Goal: Task Accomplishment & Management: Manage account settings

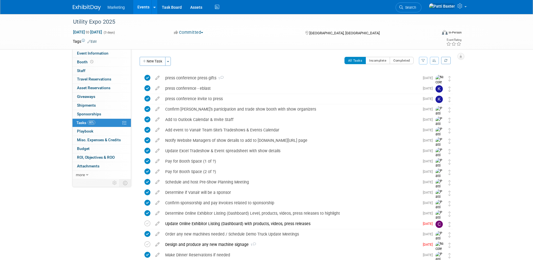
scroll to position [449, 0]
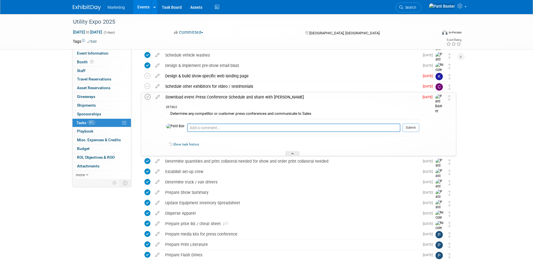
click at [146, 96] on icon at bounding box center [148, 97] width 6 height 6
click at [489, 69] on div "Utility Expo 2025 Oct 7, 2025 to Oct 9, 2025 (3 days) Oct 7, 2025 to Oct 9, 202…" at bounding box center [266, 23] width 533 height 917
click at [292, 154] on icon at bounding box center [292, 154] width 2 height 3
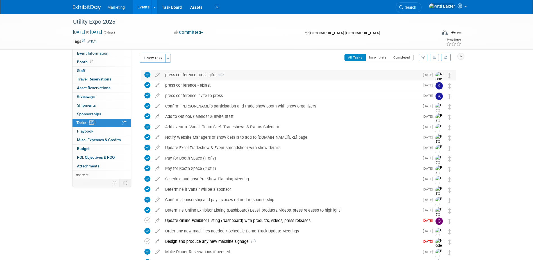
scroll to position [0, 0]
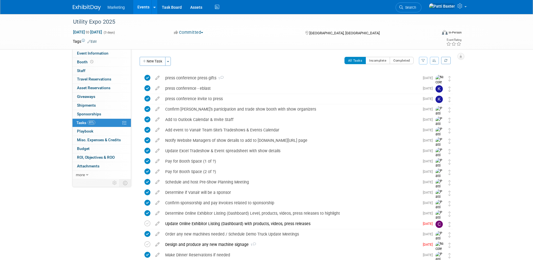
click at [435, 60] on icon "button" at bounding box center [434, 60] width 4 height 3
click at [418, 84] on link "By Due Date" at bounding box center [418, 86] width 40 height 8
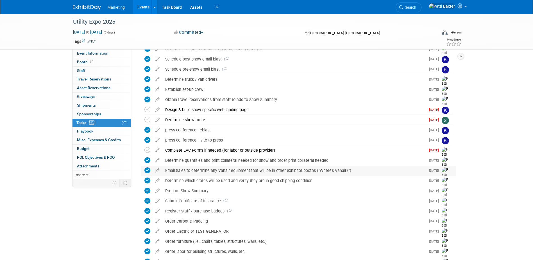
scroll to position [281, 0]
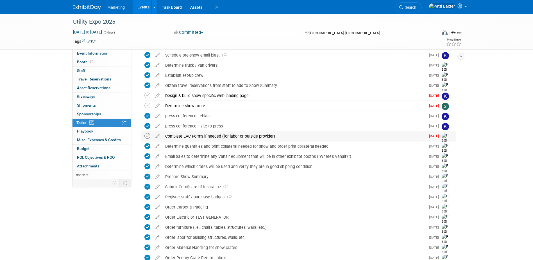
click at [148, 137] on icon at bounding box center [147, 136] width 6 height 6
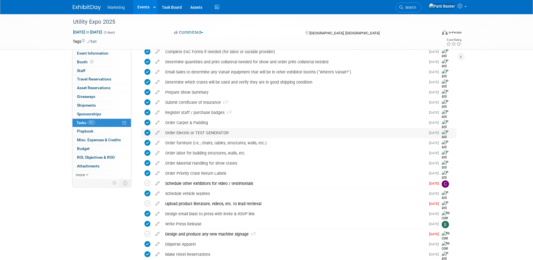
scroll to position [393, 0]
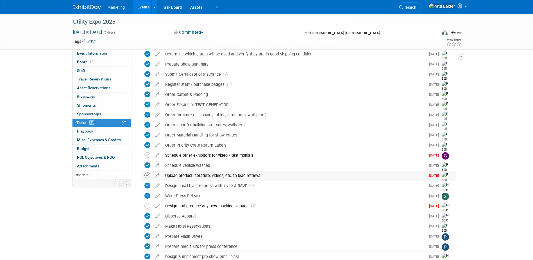
click at [148, 174] on icon at bounding box center [147, 175] width 6 height 6
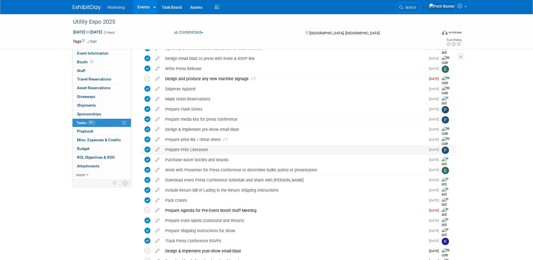
scroll to position [562, 0]
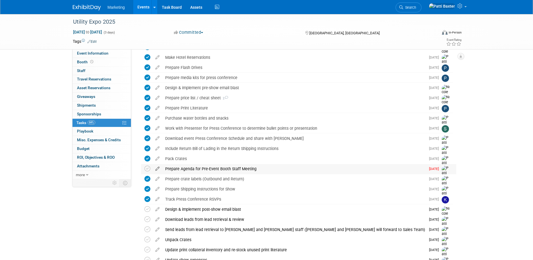
click at [159, 168] on icon at bounding box center [158, 167] width 10 height 7
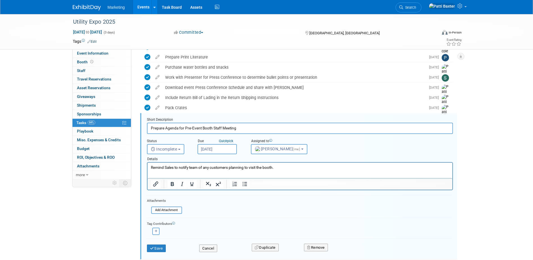
scroll to position [643, 0]
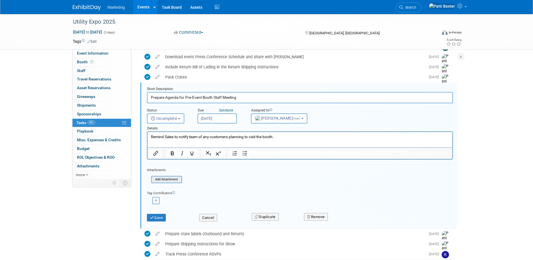
click at [165, 179] on input "file" at bounding box center [152, 179] width 57 height 6
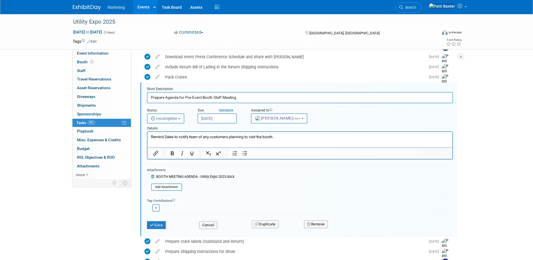
click at [184, 117] on button "Incomplete" at bounding box center [165, 118] width 37 height 10
click at [164, 142] on label "Completed" at bounding box center [165, 142] width 30 height 9
click at [148, 142] on input "Completed" at bounding box center [146, 142] width 4 height 4
select select "3"
drag, startPoint x: 155, startPoint y: 226, endPoint x: 157, endPoint y: 222, distance: 4.0
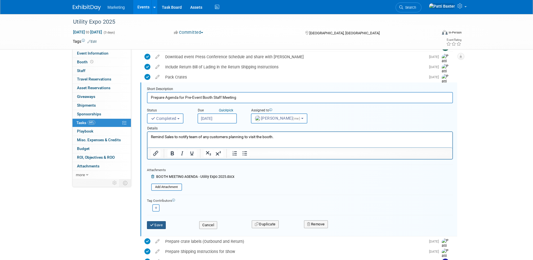
click at [155, 226] on button "Save" at bounding box center [156, 225] width 19 height 8
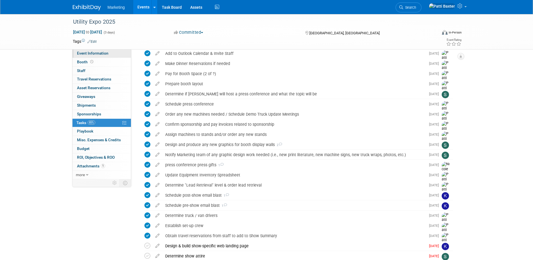
scroll to position [68, 0]
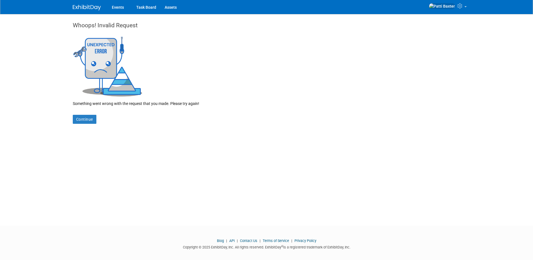
click at [93, 5] on img at bounding box center [87, 8] width 28 height 6
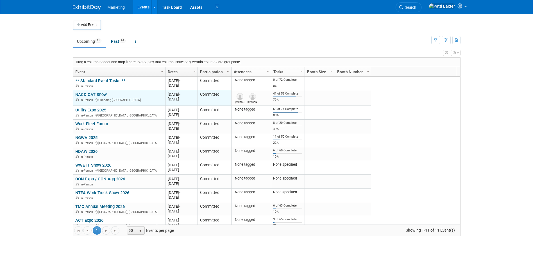
click at [94, 95] on link "NACD CAT Show" at bounding box center [90, 94] width 31 height 5
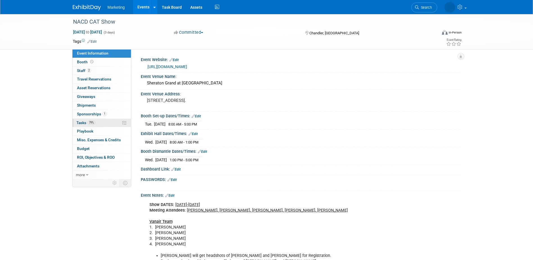
drag, startPoint x: 83, startPoint y: 121, endPoint x: 98, endPoint y: 118, distance: 15.2
click at [82, 121] on span "Tasks 79%" at bounding box center [85, 122] width 19 height 4
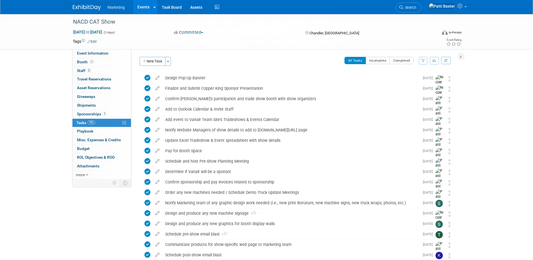
click at [436, 60] on icon "button" at bounding box center [434, 60] width 4 height 3
click at [413, 86] on link "By Due Date" at bounding box center [418, 86] width 40 height 8
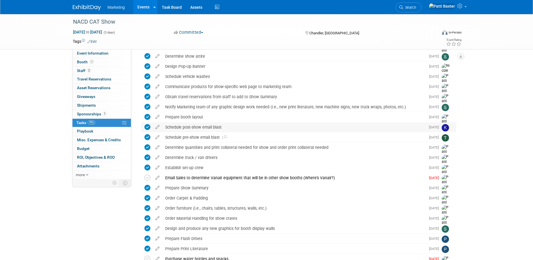
scroll to position [197, 0]
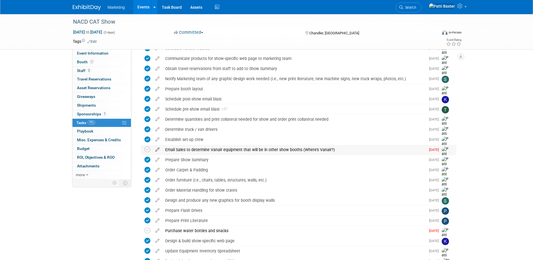
click at [156, 149] on icon at bounding box center [158, 148] width 10 height 7
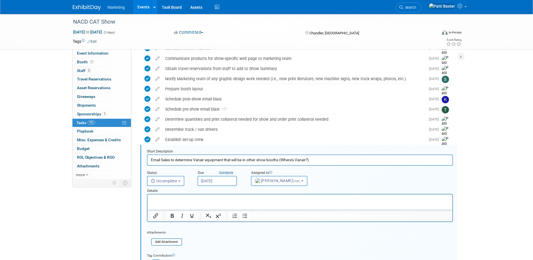
scroll to position [259, 0]
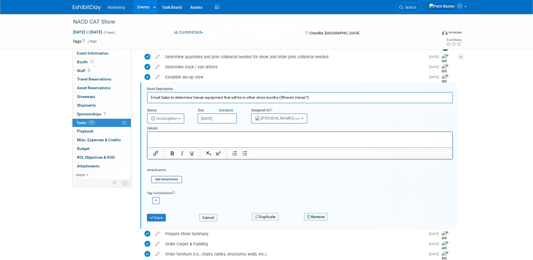
click at [320, 217] on button "Remove" at bounding box center [316, 217] width 24 height 8
drag, startPoint x: 344, startPoint y: 221, endPoint x: 339, endPoint y: 219, distance: 5.5
click at [344, 221] on icon at bounding box center [343, 221] width 3 height 3
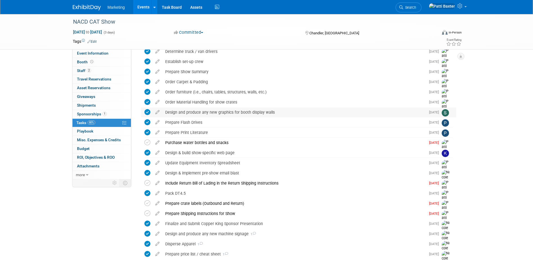
scroll to position [287, 0]
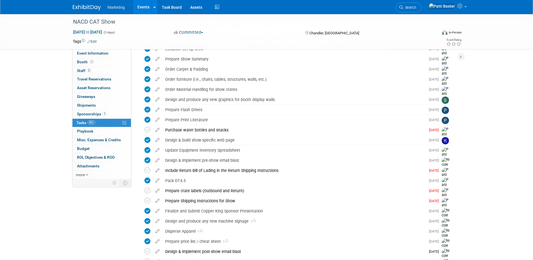
click at [158, 130] on icon at bounding box center [158, 128] width 10 height 7
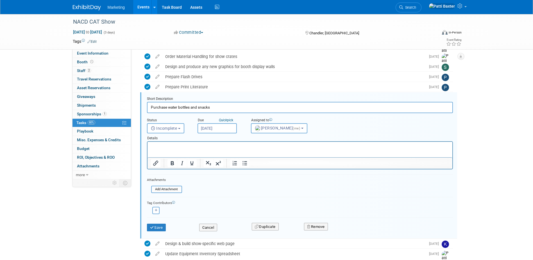
scroll to position [330, 0]
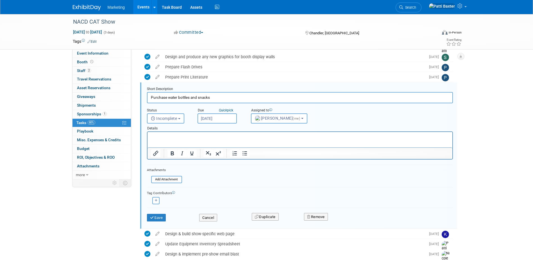
click at [159, 135] on p "Rich Text Area. Press ALT-0 for help." at bounding box center [300, 136] width 298 height 5
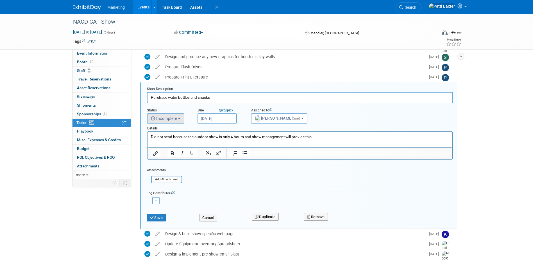
click at [167, 116] on span "Incomplete" at bounding box center [164, 118] width 26 height 4
click at [162, 141] on label "Completed" at bounding box center [165, 142] width 30 height 9
click at [148, 141] on input "Completed" at bounding box center [146, 142] width 4 height 4
select select "3"
click at [159, 217] on button "Save" at bounding box center [156, 218] width 19 height 8
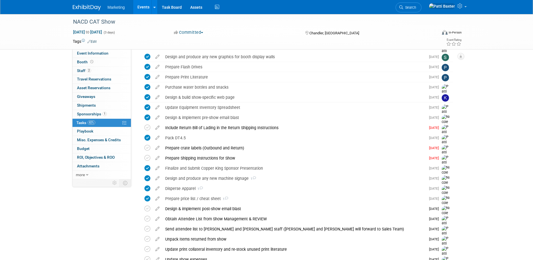
click at [157, 157] on icon at bounding box center [158, 156] width 10 height 7
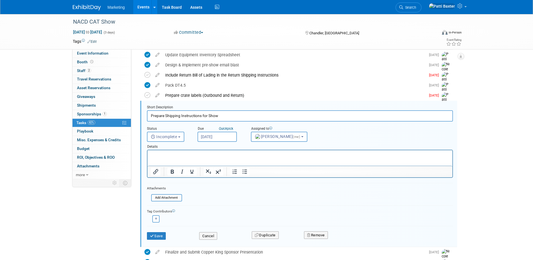
scroll to position [401, 0]
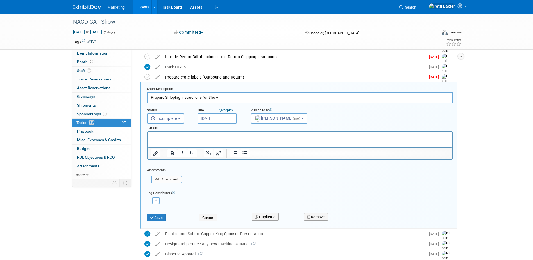
drag, startPoint x: 155, startPoint y: 138, endPoint x: 156, endPoint y: 132, distance: 6.1
click at [155, 137] on p "Rich Text Area. Press ALT-0 for help." at bounding box center [300, 136] width 298 height 5
click at [175, 120] on span "Incomplete" at bounding box center [164, 118] width 26 height 4
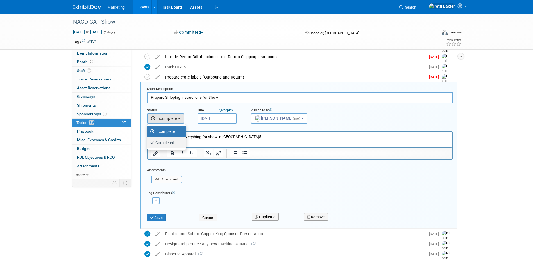
click at [166, 140] on label "Completed" at bounding box center [165, 142] width 30 height 9
click at [148, 140] on input "Completed" at bounding box center [146, 142] width 4 height 4
select select "3"
click at [157, 217] on button "Save" at bounding box center [156, 218] width 19 height 8
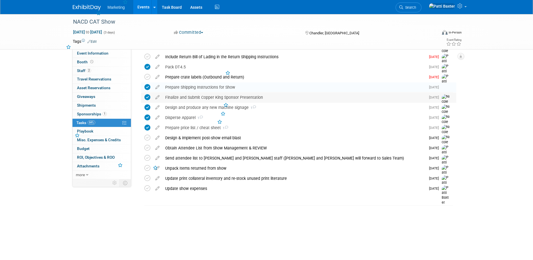
scroll to position [369, 0]
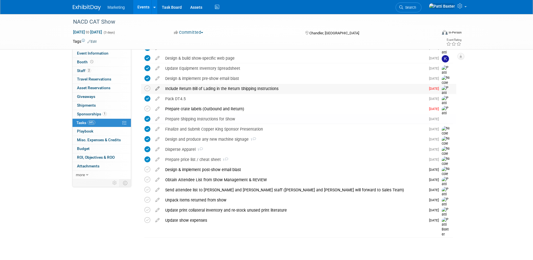
click at [158, 87] on icon at bounding box center [158, 87] width 10 height 7
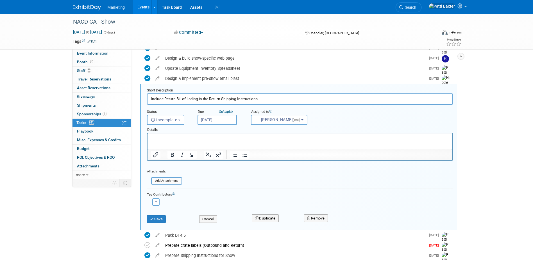
scroll to position [370, 0]
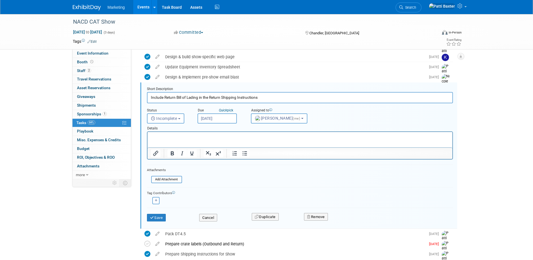
click at [155, 133] on html at bounding box center [299, 136] width 305 height 8
click at [179, 119] on button "Incomplete" at bounding box center [165, 118] width 37 height 10
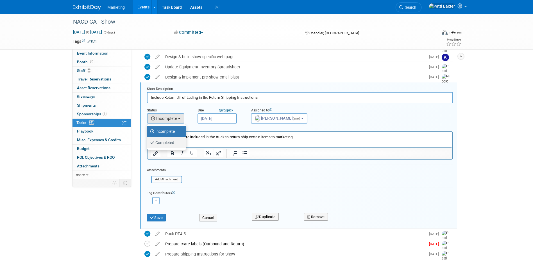
click at [165, 141] on label "Completed" at bounding box center [165, 142] width 30 height 9
click at [148, 141] on input "Completed" at bounding box center [146, 142] width 4 height 4
select select "3"
click at [159, 215] on button "Save" at bounding box center [156, 218] width 19 height 8
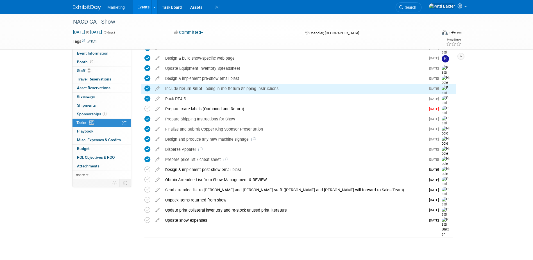
scroll to position [369, 0]
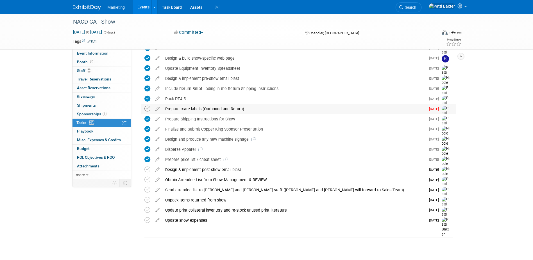
click at [148, 108] on icon at bounding box center [147, 109] width 6 height 6
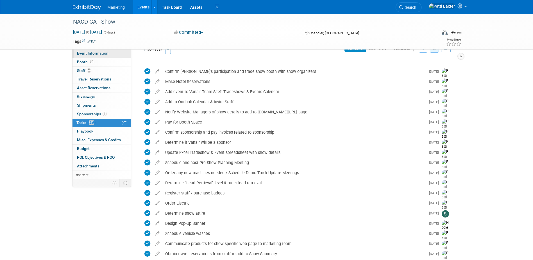
scroll to position [0, 0]
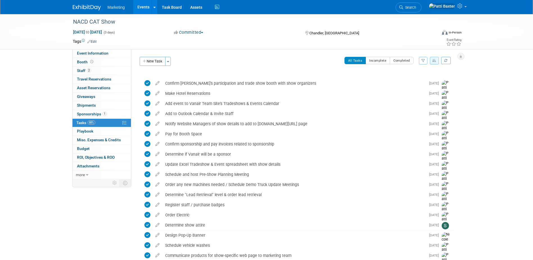
click at [145, 6] on link "Events" at bounding box center [143, 7] width 21 height 14
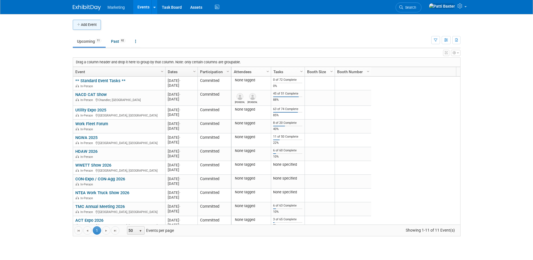
click at [89, 26] on button "Add Event" at bounding box center [87, 25] width 28 height 10
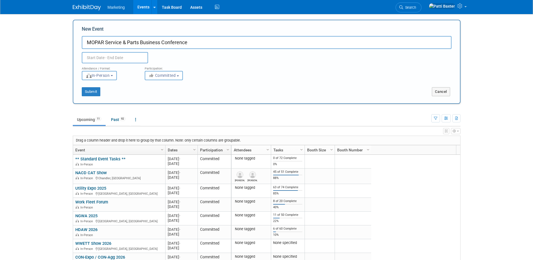
type input "MOPAR Service & Parts Business Conference"
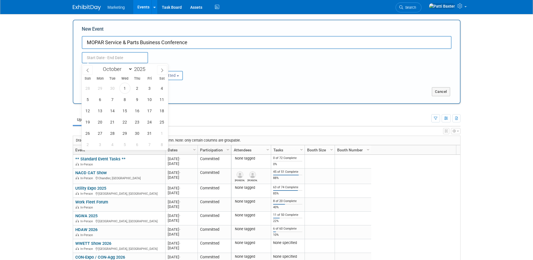
click at [88, 55] on input "text" at bounding box center [115, 57] width 66 height 11
click at [109, 110] on span "14" at bounding box center [112, 110] width 11 height 11
click at [147, 112] on span "17" at bounding box center [149, 110] width 11 height 11
type input "[DATE] to [DATE]"
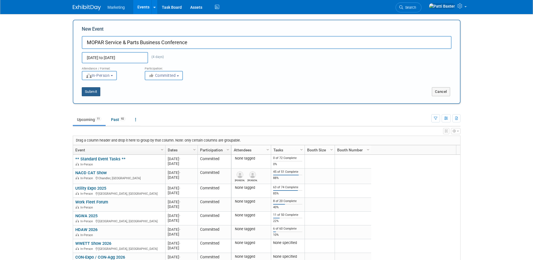
click at [93, 92] on button "Submit" at bounding box center [91, 91] width 19 height 9
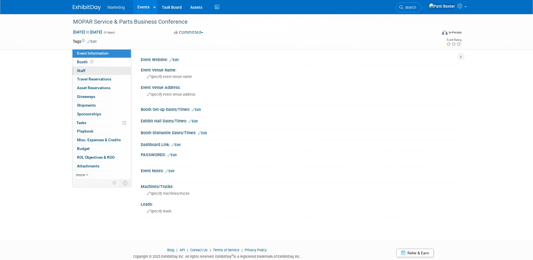
click at [79, 71] on span "Staff 0" at bounding box center [81, 70] width 8 height 4
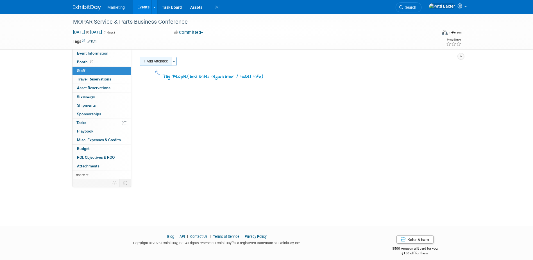
click at [159, 62] on button "Add Attendee" at bounding box center [156, 61] width 32 height 9
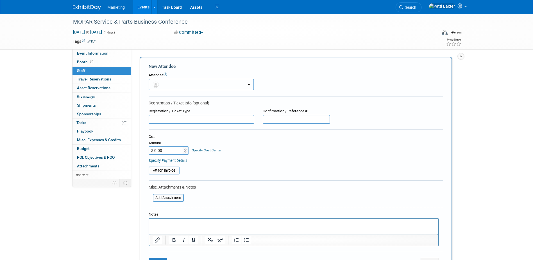
click at [168, 83] on button "button" at bounding box center [201, 85] width 105 height 12
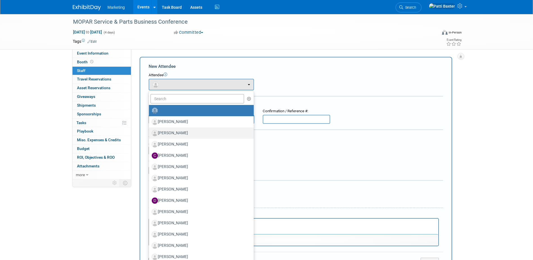
click at [176, 134] on label "Chip Jones" at bounding box center [200, 132] width 96 height 9
click at [150, 134] on input "Chip Jones" at bounding box center [148, 132] width 4 height 4
select select "0188375f-a021-44c1-9f10-650409d34b90"
select select "4"
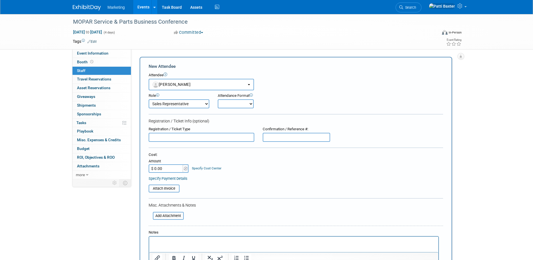
click at [169, 139] on input "text" at bounding box center [202, 137] width 106 height 9
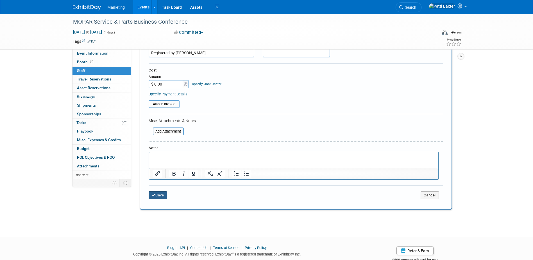
type input "Registered by MOPAR"
click at [159, 197] on button "Save" at bounding box center [158, 195] width 19 height 8
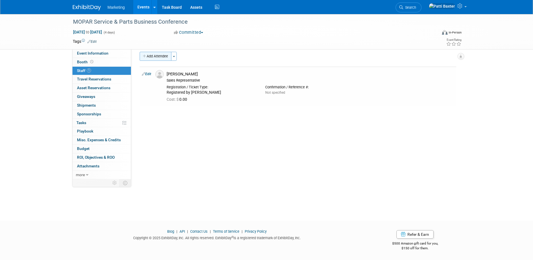
click at [163, 57] on button "Add Attendee" at bounding box center [156, 56] width 32 height 9
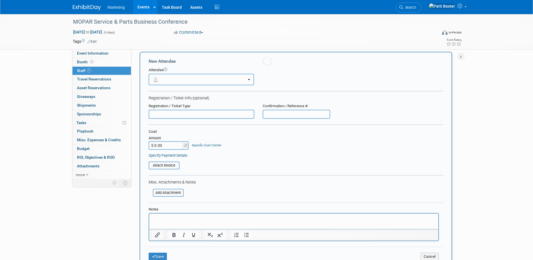
scroll to position [0, 0]
click at [183, 80] on button "button" at bounding box center [201, 80] width 105 height 12
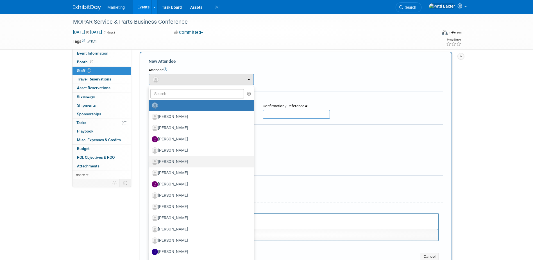
click at [170, 164] on label "Dean Strathman" at bounding box center [200, 161] width 96 height 9
click at [150, 163] on input "Dean Strathman" at bounding box center [148, 161] width 4 height 4
select select "c33312ee-633f-4e88-9ec9-e4423ef124e3"
select select "4"
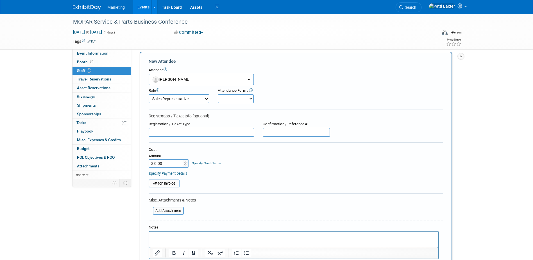
click at [160, 131] on input "text" at bounding box center [202, 132] width 106 height 9
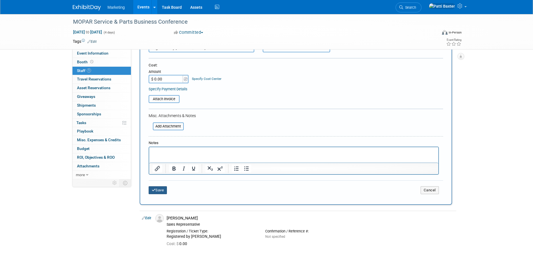
type input "Registered by MOPAR"
click at [159, 189] on button "Save" at bounding box center [158, 190] width 19 height 8
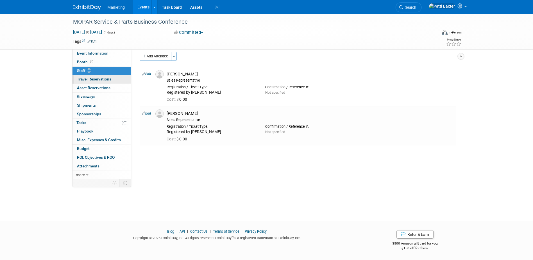
click at [85, 79] on span "Travel Reservations 0" at bounding box center [94, 79] width 34 height 4
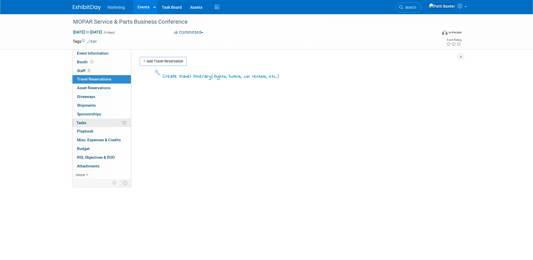
click at [83, 120] on span "Tasks 0%" at bounding box center [81, 122] width 10 height 4
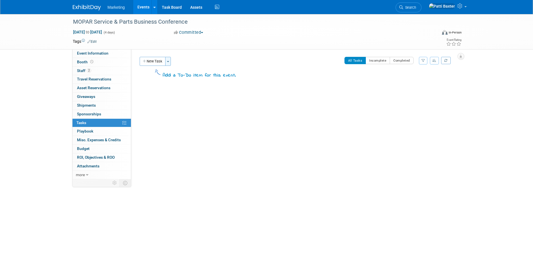
click at [167, 62] on button "Toggle Dropdown" at bounding box center [168, 61] width 6 height 9
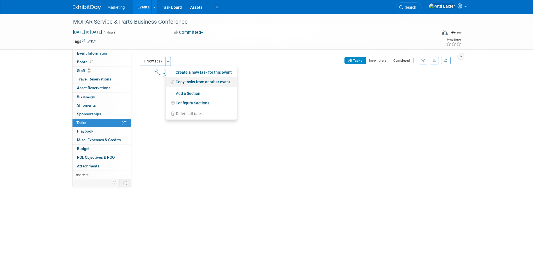
click at [182, 80] on link "Copy tasks from another event" at bounding box center [201, 82] width 71 height 10
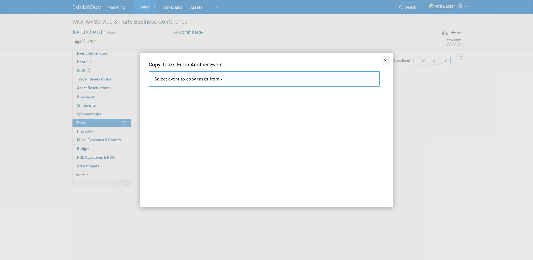
click at [203, 80] on span "Select event to copy tasks from" at bounding box center [187, 78] width 65 height 5
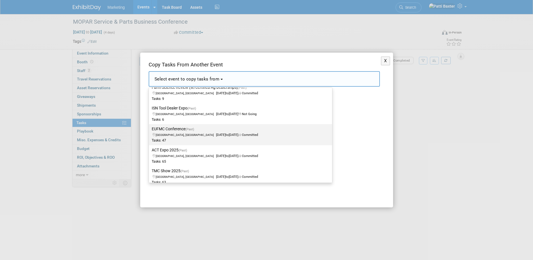
scroll to position [197, 0]
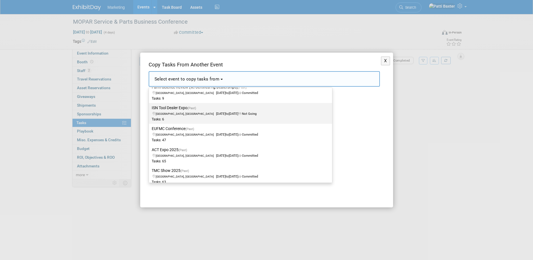
click at [168, 112] on span "[GEOGRAPHIC_DATA], [GEOGRAPHIC_DATA]" at bounding box center [186, 114] width 60 height 4
click at [150, 110] on input "ISN Tool Dealer Expo (Past) Orlando, FL Jul 11, 2025 to Jul 12, 2025 Not Going …" at bounding box center [148, 108] width 4 height 4
select select "11127772"
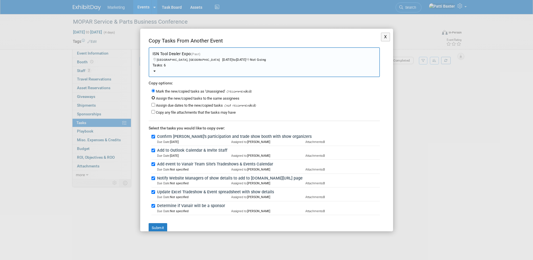
click at [152, 97] on input "Assign the new/copied tasks to the same assignees" at bounding box center [153, 98] width 4 height 4
radio input "true"
click at [154, 105] on input "Assign due dates to the new/copied tasks" at bounding box center [153, 105] width 4 height 4
checkbox input "true"
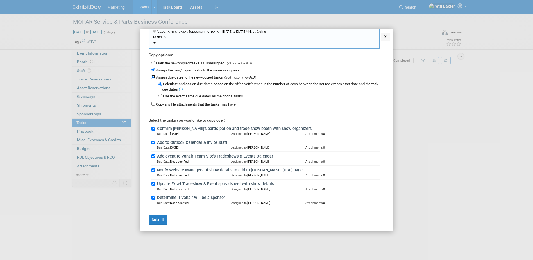
scroll to position [30, 0]
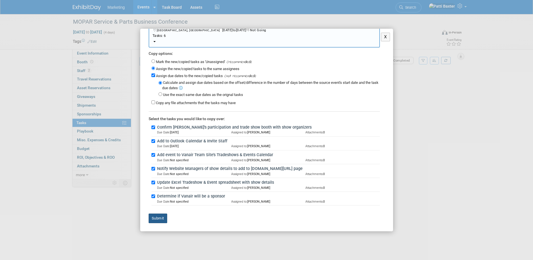
drag, startPoint x: 158, startPoint y: 219, endPoint x: 167, endPoint y: 213, distance: 10.5
click at [159, 219] on button "Submit" at bounding box center [158, 218] width 19 height 10
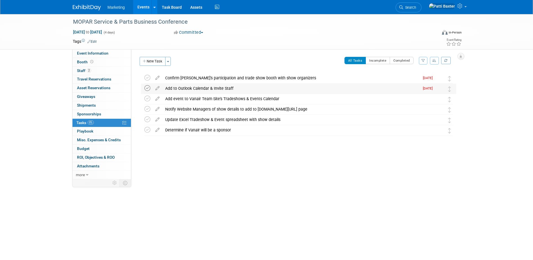
click at [148, 87] on icon at bounding box center [147, 88] width 6 height 6
click at [148, 119] on icon at bounding box center [147, 119] width 6 height 6
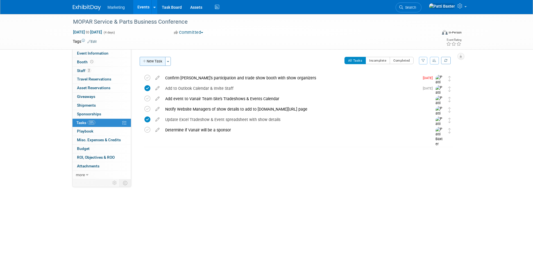
click at [157, 62] on button "New Task" at bounding box center [153, 61] width 26 height 9
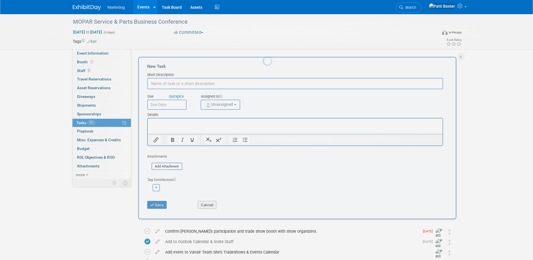
scroll to position [0, 0]
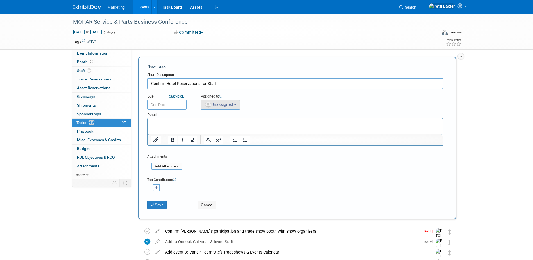
type input "Confirm Hotel Reservations for Staff"
click at [228, 101] on button "Unassigned" at bounding box center [221, 104] width 40 height 10
click at [231, 139] on label "[PERSON_NAME] (me)" at bounding box center [233, 141] width 59 height 9
click at [202, 139] on input "[PERSON_NAME] (me)" at bounding box center [200, 141] width 4 height 4
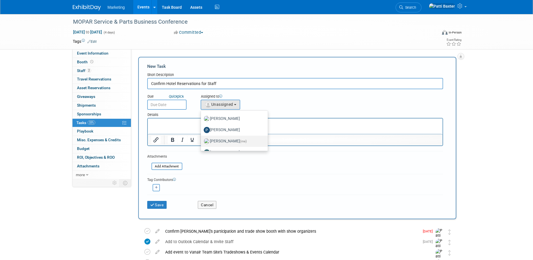
select select "6f109a00-a34b-4dd3-8e45-969d18b3def7"
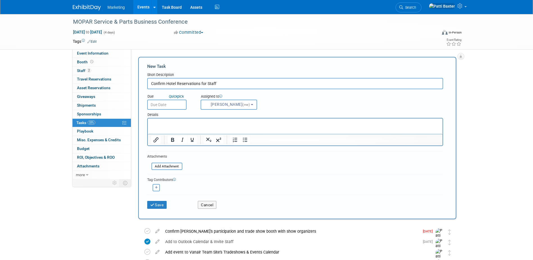
click at [169, 105] on input "text" at bounding box center [166, 104] width 39 height 10
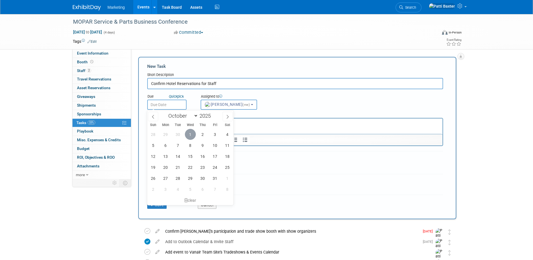
drag, startPoint x: 190, startPoint y: 133, endPoint x: 36, endPoint y: 11, distance: 196.6
click at [190, 133] on span "1" at bounding box center [190, 134] width 11 height 11
type input "Oct 1, 2025"
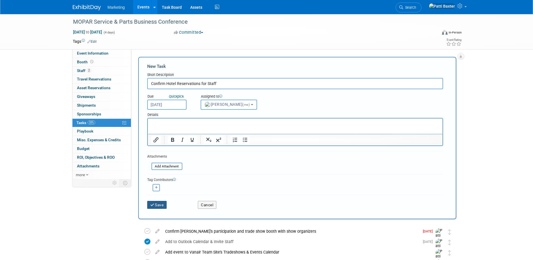
click at [158, 203] on button "Save" at bounding box center [157, 205] width 20 height 8
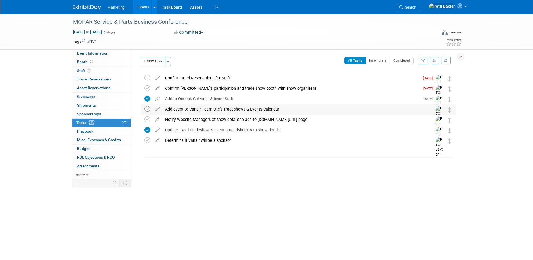
click at [146, 109] on icon at bounding box center [147, 109] width 6 height 6
click at [157, 108] on icon at bounding box center [158, 107] width 10 height 7
select select "9"
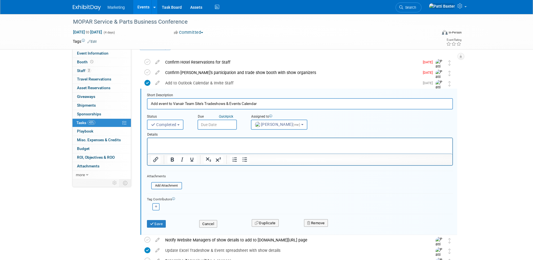
scroll to position [22, 0]
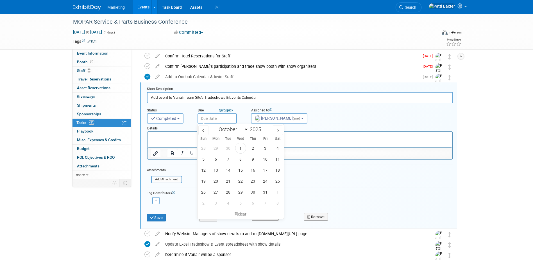
click at [215, 118] on input "text" at bounding box center [217, 118] width 39 height 10
drag, startPoint x: 241, startPoint y: 146, endPoint x: 206, endPoint y: 131, distance: 38.1
click at [240, 146] on span "1" at bounding box center [240, 147] width 11 height 11
type input "Oct 1, 2025"
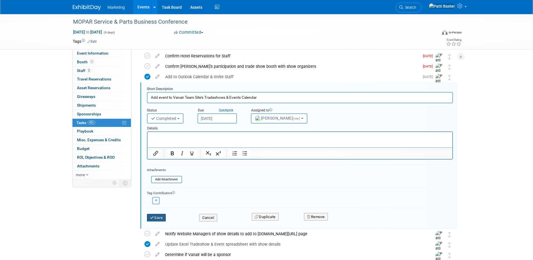
click at [156, 215] on button "Save" at bounding box center [156, 218] width 19 height 8
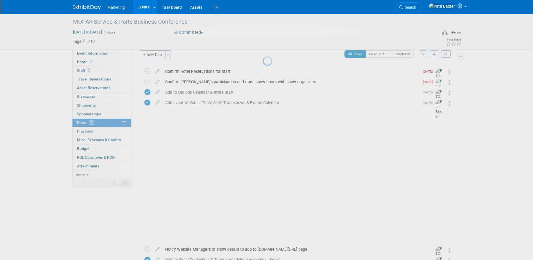
scroll to position [0, 0]
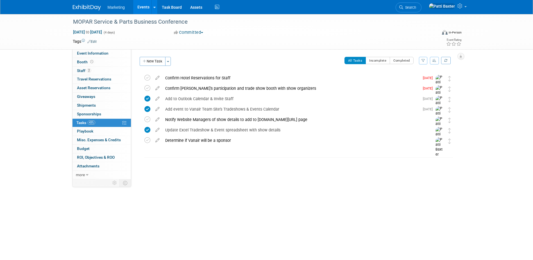
click at [435, 59] on icon "button" at bounding box center [434, 60] width 4 height 3
click at [424, 85] on link "By Due Date" at bounding box center [418, 86] width 40 height 8
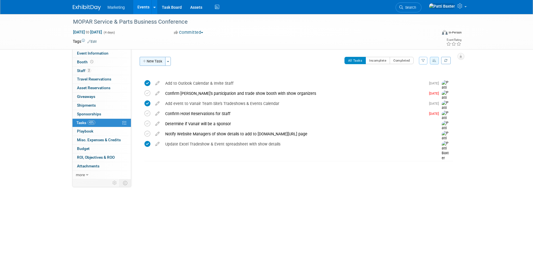
click at [152, 60] on button "New Task" at bounding box center [153, 61] width 26 height 9
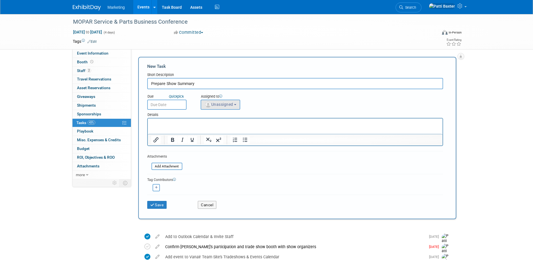
type input "Prepare Show Summary"
click at [216, 103] on span "Unassigned" at bounding box center [219, 104] width 29 height 4
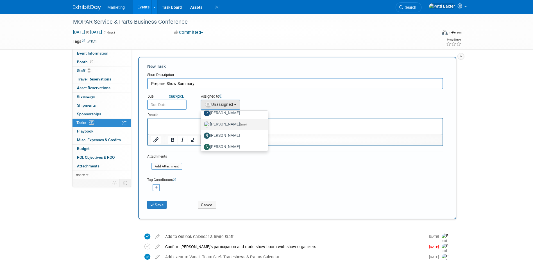
click at [222, 126] on label "[PERSON_NAME] (me)" at bounding box center [233, 124] width 59 height 9
click at [202, 125] on input "[PERSON_NAME] (me)" at bounding box center [200, 124] width 4 height 4
select select "6f109a00-a34b-4dd3-8e45-969d18b3def7"
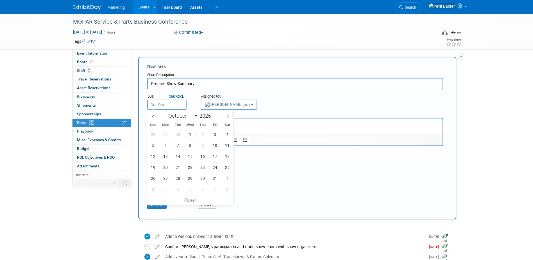
click at [167, 104] on input "text" at bounding box center [166, 104] width 39 height 10
click at [192, 133] on span "1" at bounding box center [190, 134] width 11 height 11
type input "Oct 1, 2025"
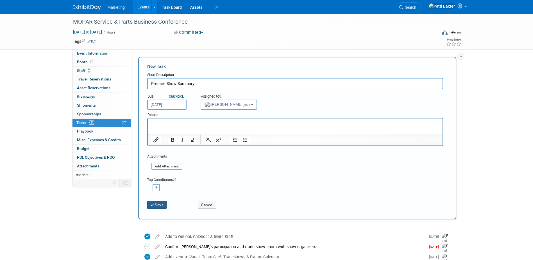
click at [154, 206] on icon "submit" at bounding box center [152, 205] width 5 height 4
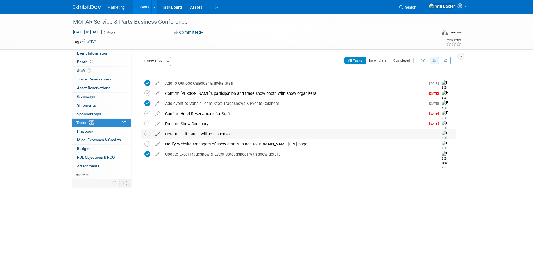
click at [158, 133] on icon at bounding box center [158, 132] width 10 height 7
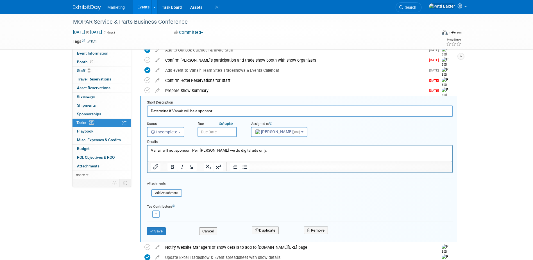
scroll to position [47, 0]
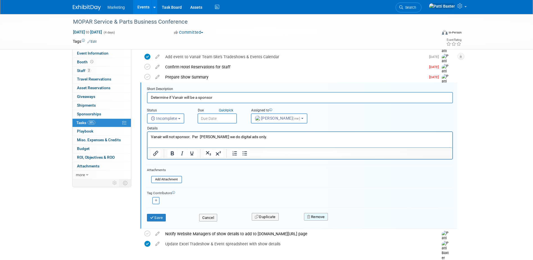
click at [312, 215] on button "Remove" at bounding box center [316, 217] width 24 height 8
click at [345, 220] on link "Yes" at bounding box center [347, 221] width 16 height 9
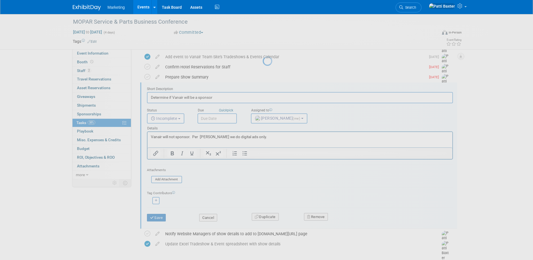
scroll to position [0, 0]
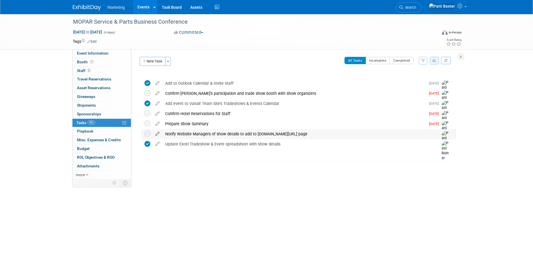
click at [157, 132] on icon at bounding box center [158, 132] width 10 height 7
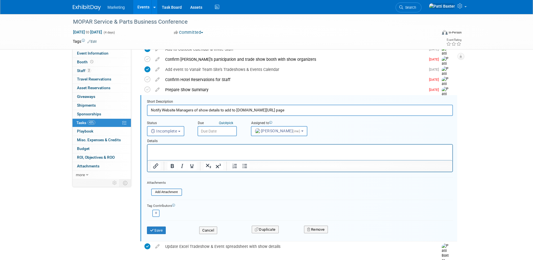
scroll to position [47, 0]
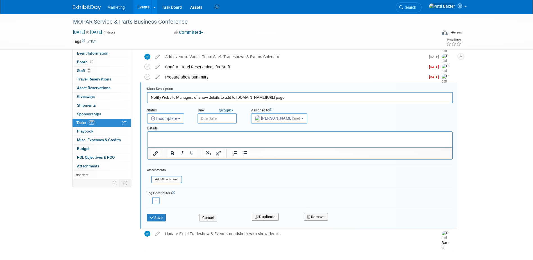
click at [165, 137] on p "Rich Text Area. Press ALT-0 for help." at bounding box center [300, 136] width 298 height 5
click at [176, 120] on span "Incomplete" at bounding box center [164, 118] width 26 height 4
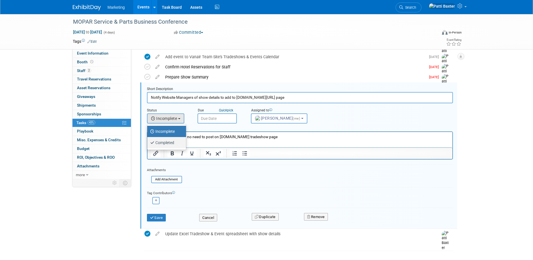
drag, startPoint x: 170, startPoint y: 141, endPoint x: 37, endPoint y: 0, distance: 193.8
click at [170, 141] on label "Completed" at bounding box center [165, 142] width 30 height 9
click at [148, 141] on input "Completed" at bounding box center [146, 142] width 4 height 4
select select "3"
click at [212, 118] on input "text" at bounding box center [217, 118] width 39 height 10
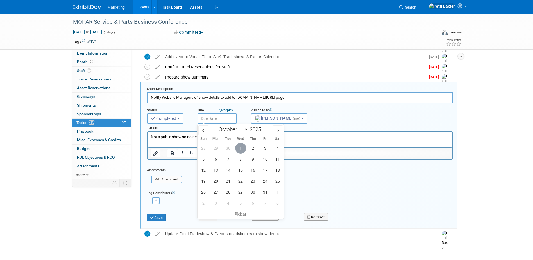
click at [241, 145] on span "1" at bounding box center [240, 147] width 11 height 11
type input "Oct 1, 2025"
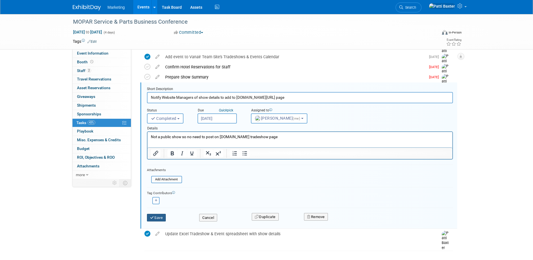
drag, startPoint x: 156, startPoint y: 217, endPoint x: 160, endPoint y: 214, distance: 5.2
click at [157, 216] on button "Save" at bounding box center [156, 218] width 19 height 8
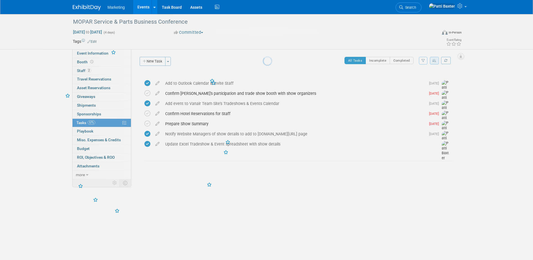
scroll to position [0, 0]
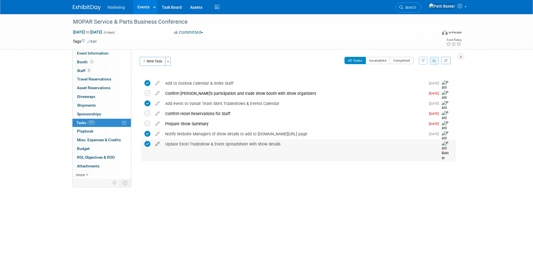
click at [158, 144] on icon at bounding box center [158, 142] width 10 height 7
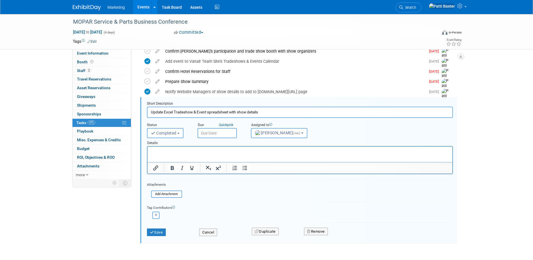
scroll to position [57, 0]
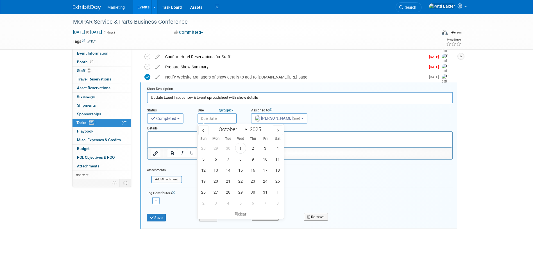
click at [221, 115] on input "text" at bounding box center [217, 118] width 39 height 10
click at [247, 128] on select "January February March April May June July August September October November De…" at bounding box center [232, 129] width 32 height 7
select select "8"
click at [216, 126] on select "January February March April May June July August September October November De…" at bounding box center [232, 129] width 32 height 7
click at [212, 148] on span "1" at bounding box center [215, 147] width 11 height 11
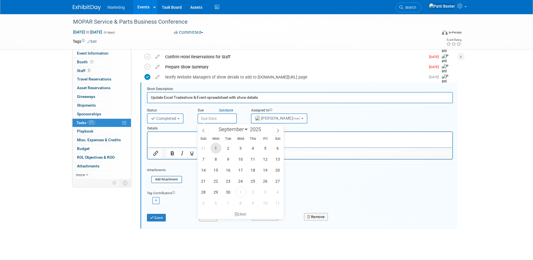
type input "Sep 1, 2025"
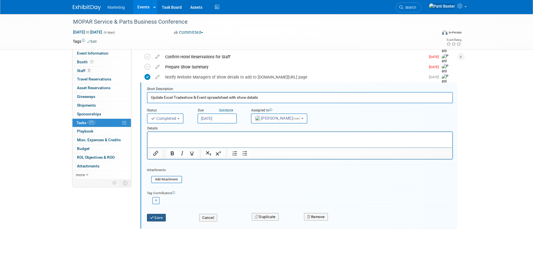
drag, startPoint x: 156, startPoint y: 217, endPoint x: 160, endPoint y: 213, distance: 5.4
click at [156, 217] on button "Save" at bounding box center [156, 218] width 19 height 8
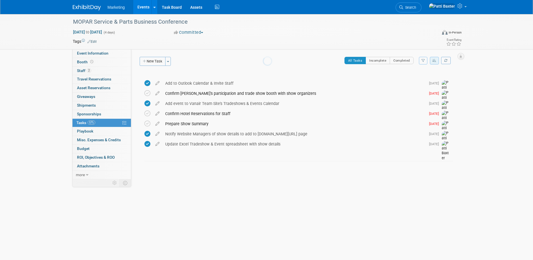
scroll to position [0, 0]
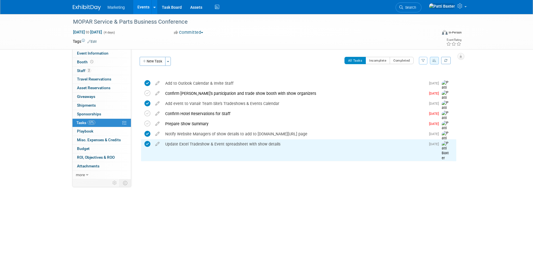
click at [433, 61] on icon "button" at bounding box center [434, 60] width 4 height 3
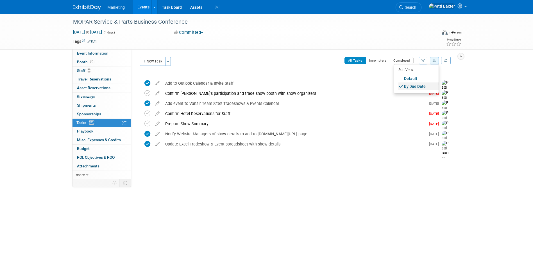
click at [416, 86] on link "By Due Date" at bounding box center [418, 86] width 40 height 8
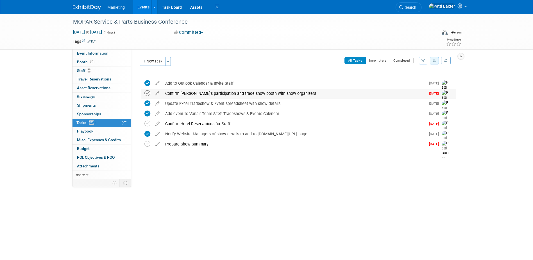
click at [147, 94] on icon at bounding box center [147, 93] width 6 height 6
click at [144, 5] on link "Events" at bounding box center [143, 7] width 21 height 14
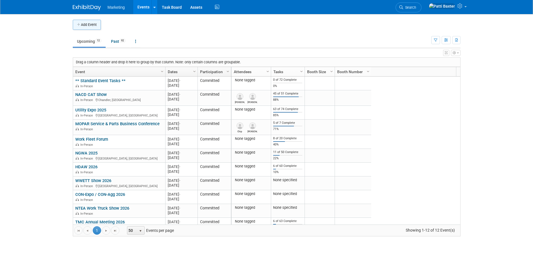
click at [92, 26] on button "Add Event" at bounding box center [87, 25] width 28 height 10
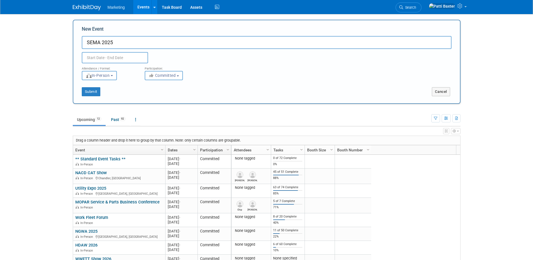
type input "SEMA 2025"
click at [107, 56] on input "text" at bounding box center [115, 57] width 66 height 11
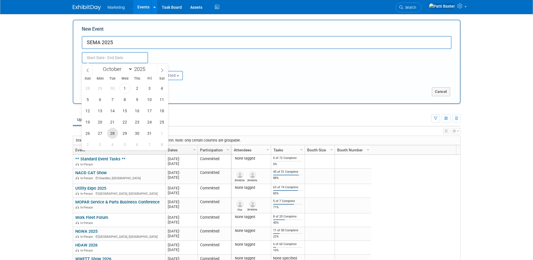
click at [112, 133] on span "28" at bounding box center [112, 133] width 11 height 11
click at [149, 133] on span "31" at bounding box center [149, 133] width 11 height 11
type input "[DATE] to [DATE]"
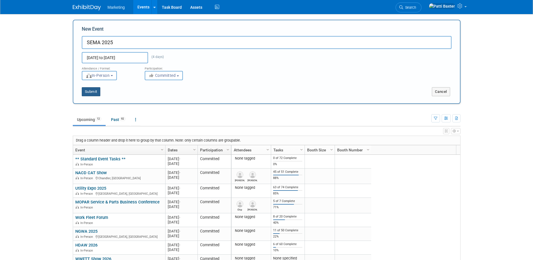
click at [94, 92] on button "Submit" at bounding box center [91, 91] width 19 height 9
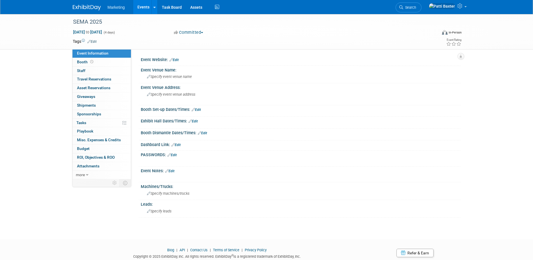
click at [177, 58] on link "Edit" at bounding box center [173, 60] width 9 height 4
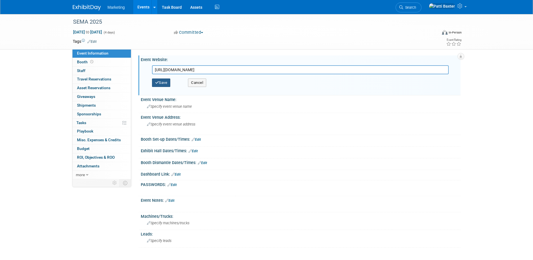
type input "[URL][DOMAIN_NAME]"
click at [166, 81] on button "Save" at bounding box center [161, 82] width 19 height 8
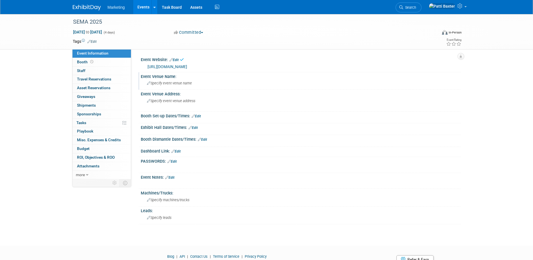
click at [161, 83] on span "Specify event venue name" at bounding box center [169, 83] width 45 height 4
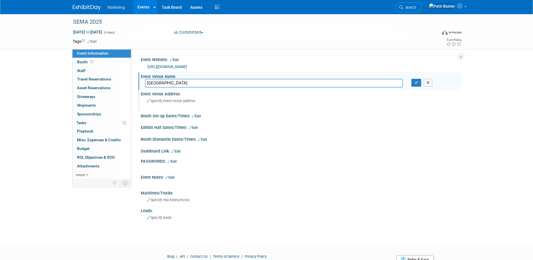
type input "[GEOGRAPHIC_DATA]"
click at [159, 101] on span "Specify event venue address" at bounding box center [171, 101] width 48 height 4
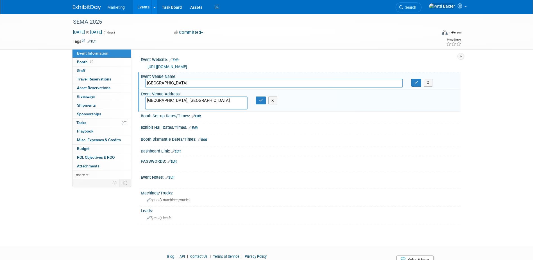
type textarea "[GEOGRAPHIC_DATA], [GEOGRAPHIC_DATA]"
click at [266, 103] on div "X" at bounding box center [263, 100] width 14 height 8
click at [259, 102] on icon "button" at bounding box center [261, 100] width 4 height 4
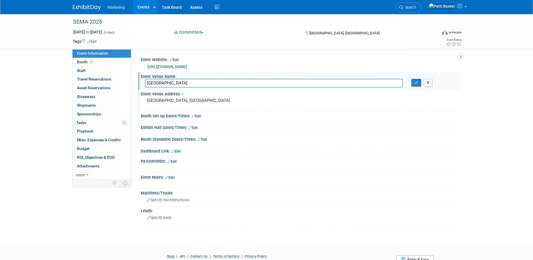
click at [199, 115] on link "Edit" at bounding box center [196, 116] width 9 height 4
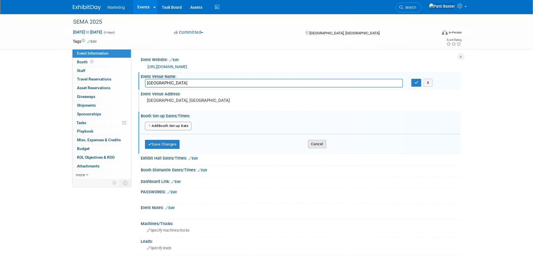
click at [322, 144] on button "Cancel" at bounding box center [317, 144] width 18 height 8
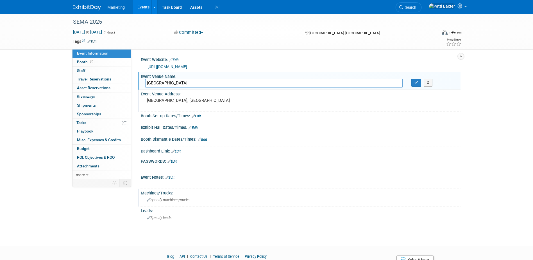
click at [152, 200] on span "Specify machines/trucks" at bounding box center [168, 200] width 42 height 4
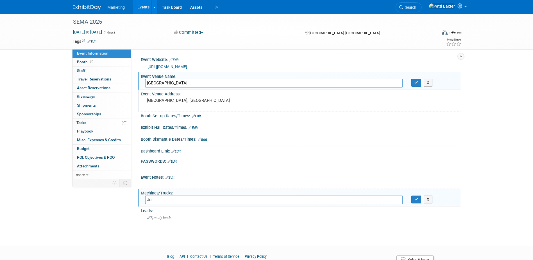
type input "J"
type input "Lincoln to display Start-All Jump-Packs only"
drag, startPoint x: 414, startPoint y: 200, endPoint x: 412, endPoint y: 159, distance: 40.5
click at [416, 197] on icon "button" at bounding box center [416, 199] width 4 height 4
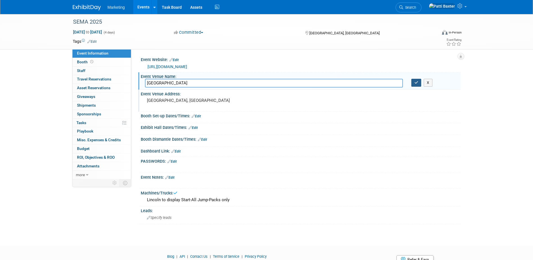
click at [417, 82] on icon "button" at bounding box center [416, 83] width 4 height 4
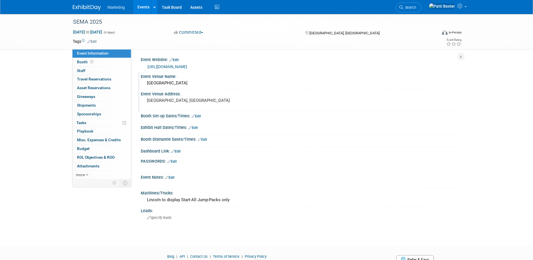
click at [196, 128] on link "Edit" at bounding box center [193, 128] width 9 height 4
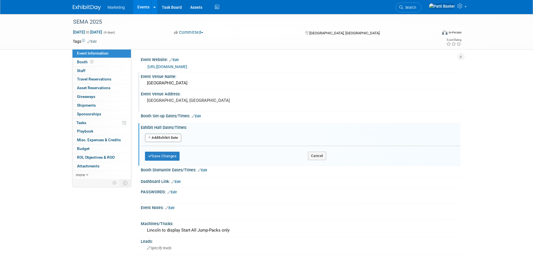
click at [167, 138] on button "Add Another Exhibit Date" at bounding box center [163, 137] width 36 height 8
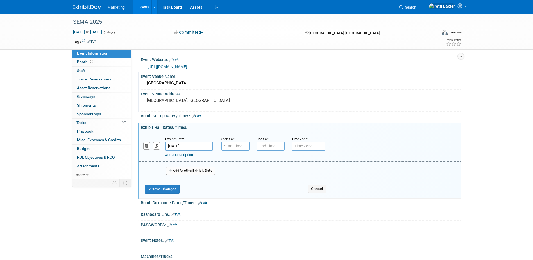
click at [182, 146] on input "[DATE]" at bounding box center [189, 145] width 48 height 9
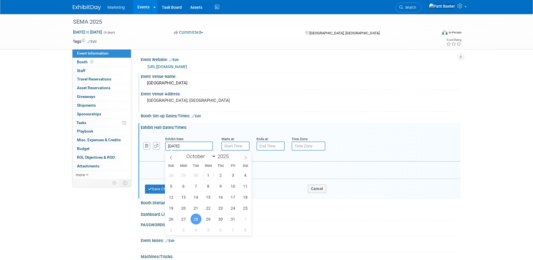
click at [246, 157] on icon at bounding box center [246, 157] width 4 height 4
select select "10"
click at [196, 186] on span "4" at bounding box center [196, 185] width 11 height 11
type input "[DATE]"
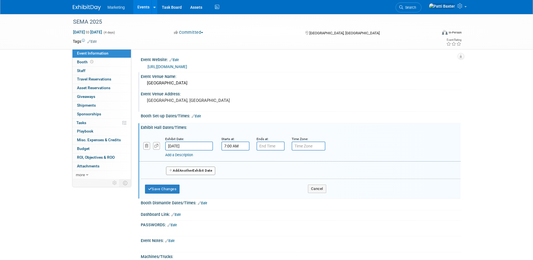
click at [228, 146] on input "7:00 AM" at bounding box center [235, 145] width 28 height 9
click at [235, 159] on span at bounding box center [235, 160] width 10 height 10
type input "9:00 AM"
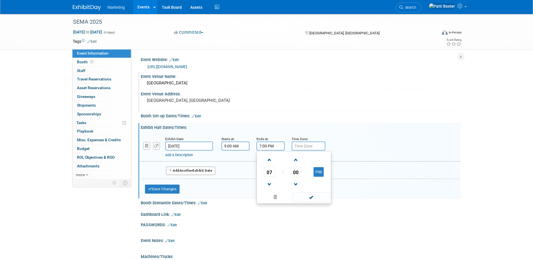
click at [264, 146] on input "7:00 PM" at bounding box center [271, 145] width 28 height 9
click at [271, 181] on span at bounding box center [270, 184] width 10 height 10
type input "5:00 PM"
click at [181, 171] on span "Another" at bounding box center [186, 170] width 13 height 4
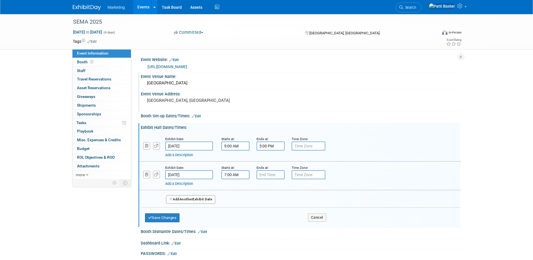
click at [227, 175] on input "7:00 AM" at bounding box center [235, 174] width 28 height 9
click at [235, 187] on span at bounding box center [235, 188] width 10 height 10
type input "9:00 AM"
click at [262, 175] on input "7:00 PM" at bounding box center [271, 174] width 28 height 9
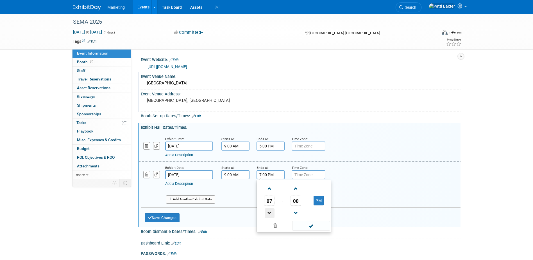
click at [268, 211] on span at bounding box center [270, 213] width 10 height 10
type input "5:00 PM"
click at [195, 199] on button "Add Another Exhibit Date" at bounding box center [190, 199] width 49 height 8
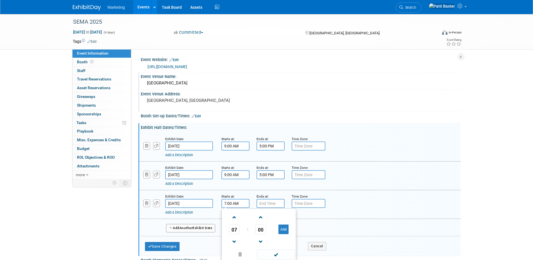
click at [228, 202] on input "7:00 AM" at bounding box center [235, 203] width 28 height 9
click at [233, 216] on span at bounding box center [235, 217] width 10 height 10
type input "9:00 AM"
click at [267, 203] on input "7:00 PM" at bounding box center [271, 203] width 28 height 9
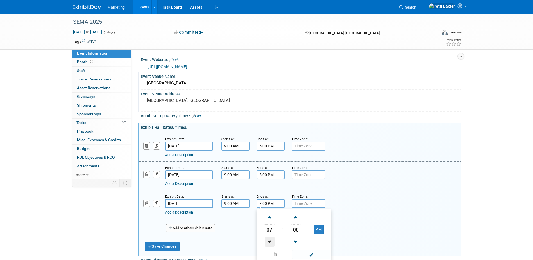
click at [268, 240] on span at bounding box center [270, 242] width 10 height 10
type input "5:00 PM"
click at [187, 230] on button "Add Another Exhibit Date" at bounding box center [190, 228] width 49 height 8
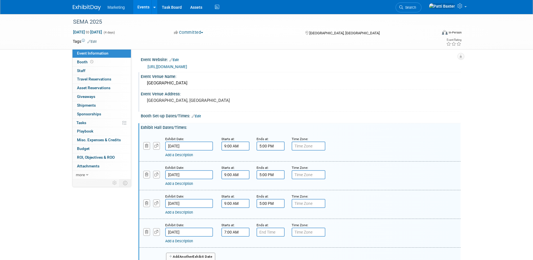
click at [230, 230] on input "7:00 AM" at bounding box center [235, 231] width 28 height 9
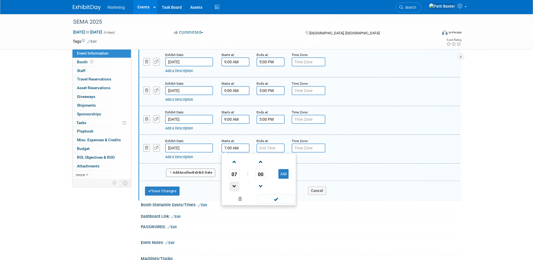
scroll to position [84, 0]
click at [233, 164] on span at bounding box center [235, 162] width 10 height 10
type input "9:00 AM"
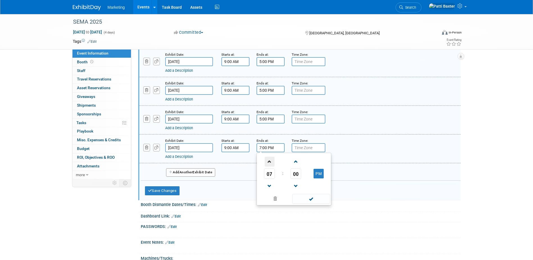
drag, startPoint x: 265, startPoint y: 146, endPoint x: 266, endPoint y: 165, distance: 18.9
click at [265, 146] on input "7:00 PM" at bounding box center [271, 147] width 28 height 9
click at [269, 183] on span at bounding box center [270, 186] width 10 height 10
click at [268, 183] on span at bounding box center [270, 186] width 10 height 10
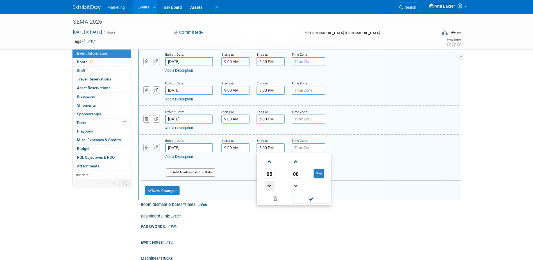
type input "4:00 PM"
click at [171, 190] on button "Save Changes" at bounding box center [162, 190] width 35 height 9
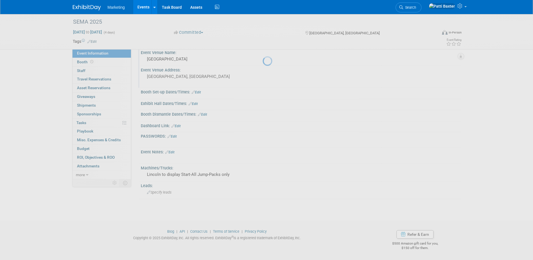
scroll to position [24, 0]
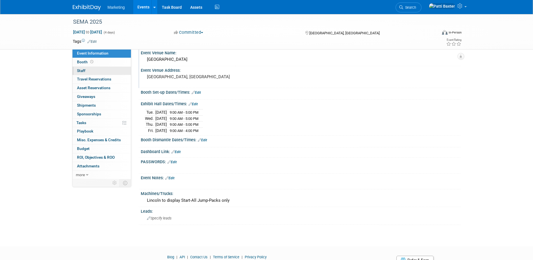
click at [82, 70] on span "Staff 0" at bounding box center [81, 70] width 8 height 4
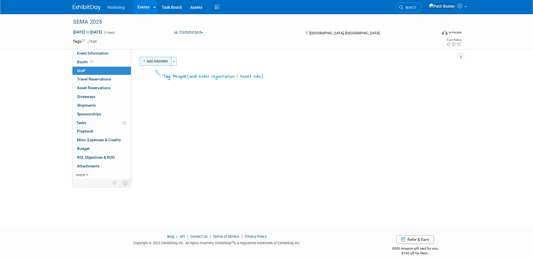
click at [158, 62] on button "Add Attendee" at bounding box center [156, 61] width 32 height 9
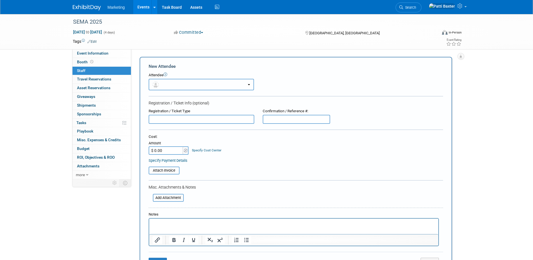
click at [167, 82] on button "button" at bounding box center [201, 85] width 105 height 12
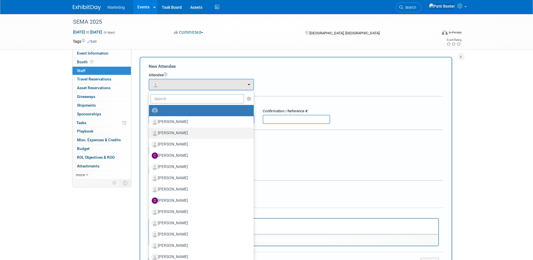
click at [164, 131] on label "[PERSON_NAME]" at bounding box center [200, 132] width 96 height 9
click at [150, 131] on input "[PERSON_NAME]" at bounding box center [148, 132] width 4 height 4
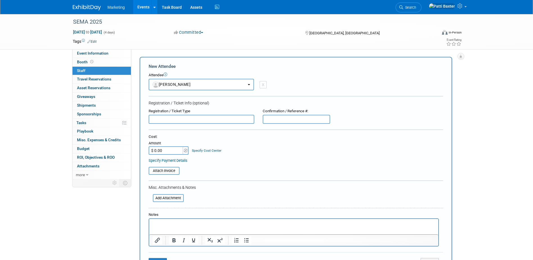
select select "0188375f-a021-44c1-9f10-650409d34b90"
select select "4"
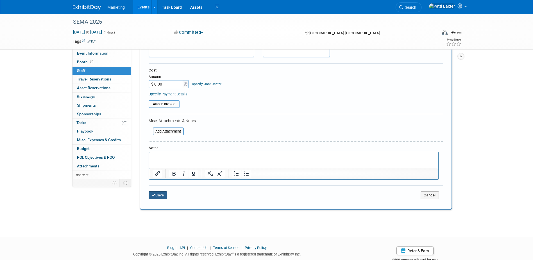
click at [157, 194] on button "Save" at bounding box center [158, 195] width 19 height 8
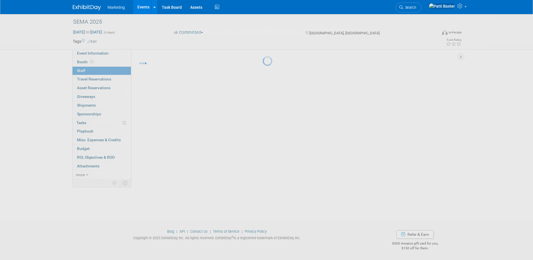
scroll to position [5, 0]
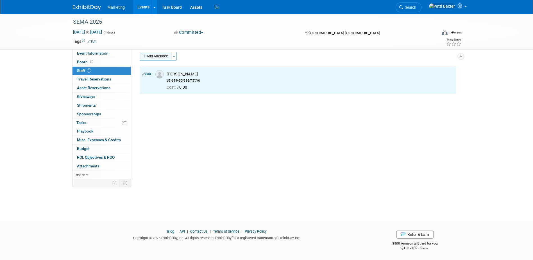
click at [157, 54] on button "Add Attendee" at bounding box center [156, 56] width 32 height 9
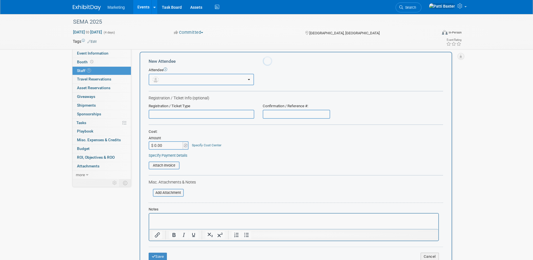
scroll to position [0, 0]
click at [168, 80] on button "button" at bounding box center [201, 80] width 105 height 12
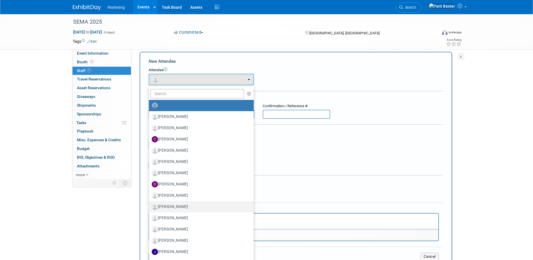
click at [162, 206] on label "[PERSON_NAME]" at bounding box center [200, 206] width 96 height 9
click at [150, 206] on input "[PERSON_NAME]" at bounding box center [148, 206] width 4 height 4
select select "450a575e-2059-4ada-862b-f9e2a2bc711b"
select select "4"
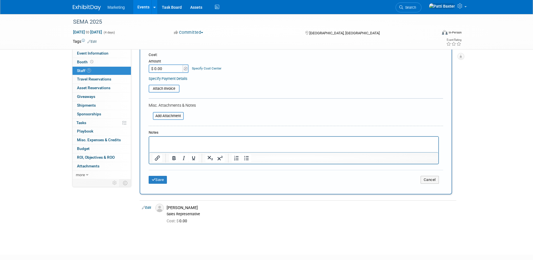
scroll to position [117, 0]
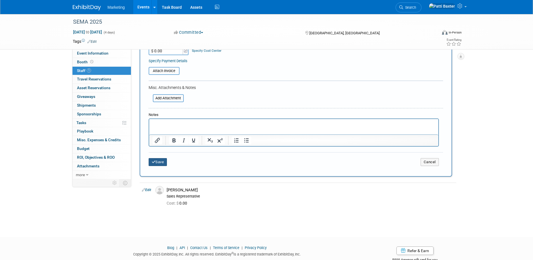
click at [154, 164] on icon "submit" at bounding box center [154, 162] width 4 height 4
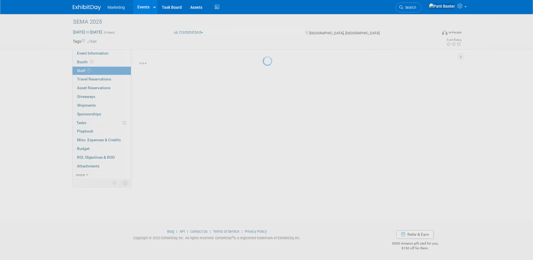
scroll to position [5, 0]
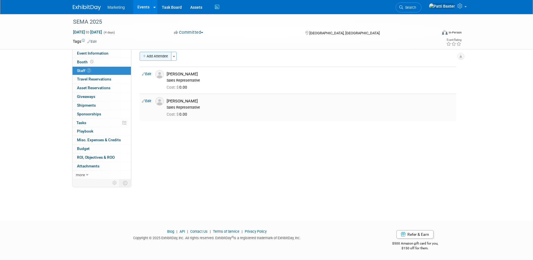
click at [160, 56] on button "Add Attendee" at bounding box center [156, 56] width 32 height 9
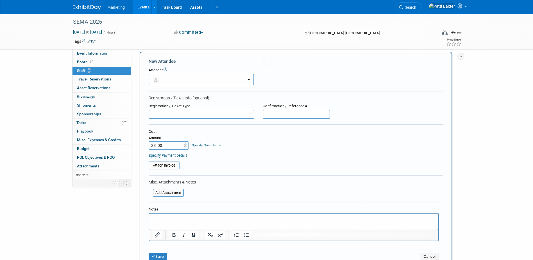
scroll to position [0, 0]
click at [165, 80] on button "button" at bounding box center [201, 80] width 105 height 12
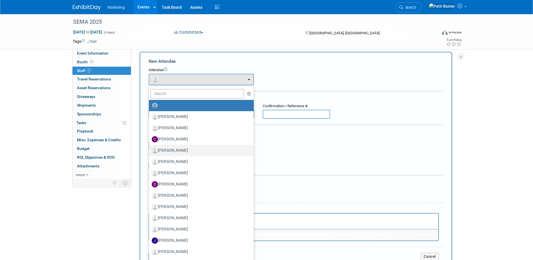
click at [166, 148] on label "[PERSON_NAME]" at bounding box center [200, 150] width 96 height 9
click at [150, 148] on input "[PERSON_NAME]" at bounding box center [148, 150] width 4 height 4
select select "41a4244d-5982-4859-a6ed-d97bfdae3067"
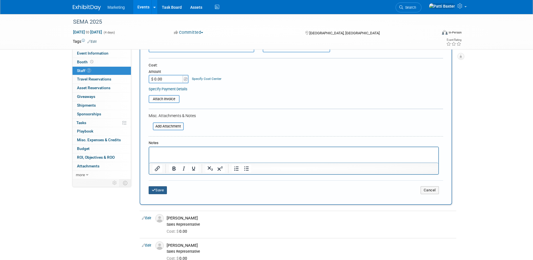
click at [156, 191] on button "Save" at bounding box center [158, 190] width 19 height 8
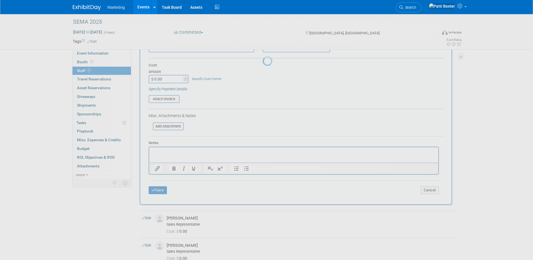
scroll to position [5, 0]
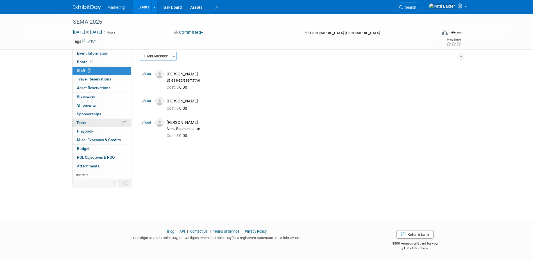
click at [83, 123] on span "Tasks 0%" at bounding box center [81, 122] width 10 height 4
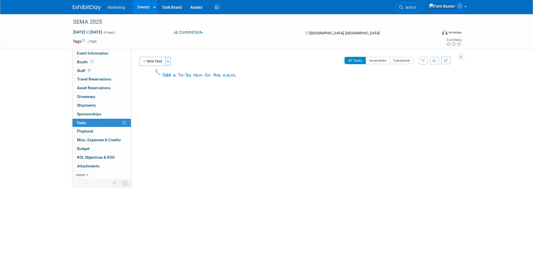
click at [169, 61] on span "button" at bounding box center [168, 61] width 2 height 1
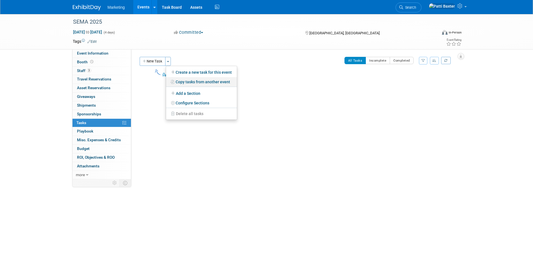
click at [188, 82] on link "Copy tasks from another event" at bounding box center [201, 82] width 71 height 10
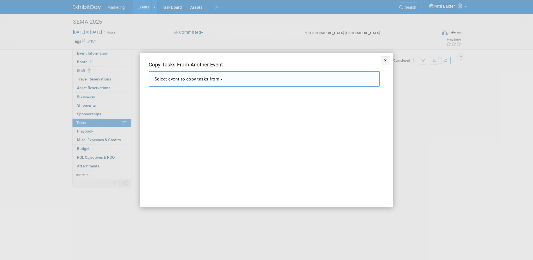
click at [195, 80] on span "Select event to copy tasks from" at bounding box center [187, 78] width 65 height 5
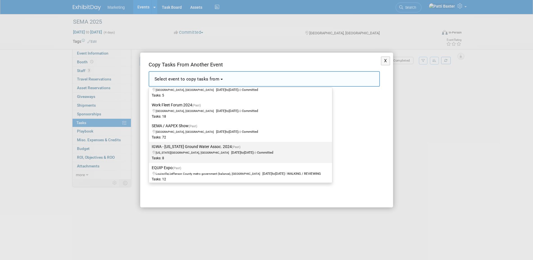
scroll to position [506, 0]
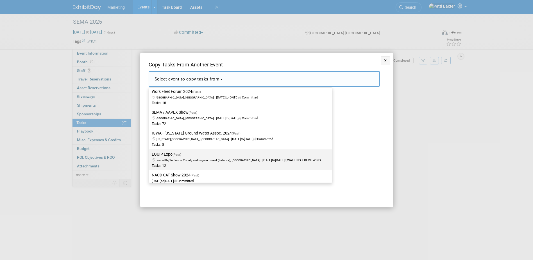
click at [168, 157] on label "EQUIP Expo (Past) [GEOGRAPHIC_DATA]/Jefferson County metro government (balance)…" at bounding box center [239, 159] width 175 height 19
click at [150, 156] on input "EQUIP Expo (Past) [GEOGRAPHIC_DATA]/Jefferson County metro government (balance)…" at bounding box center [148, 154] width 4 height 4
select select "11118775"
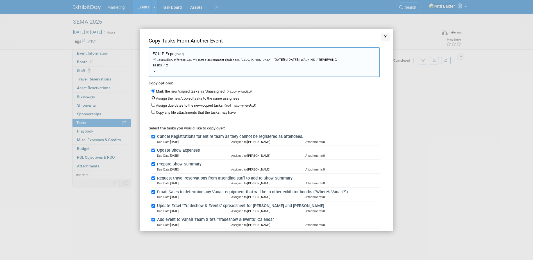
click at [154, 98] on input "Assign the new/copied tasks to the same assignees" at bounding box center [153, 98] width 4 height 4
radio input "true"
click at [154, 104] on input "Assign due dates to the new/copied tasks" at bounding box center [153, 105] width 4 height 4
checkbox input "true"
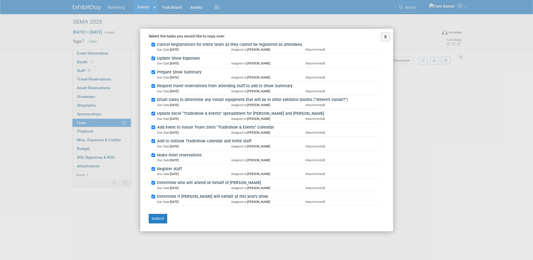
scroll to position [112, 0]
click at [155, 216] on button "Submit" at bounding box center [158, 218] width 19 height 10
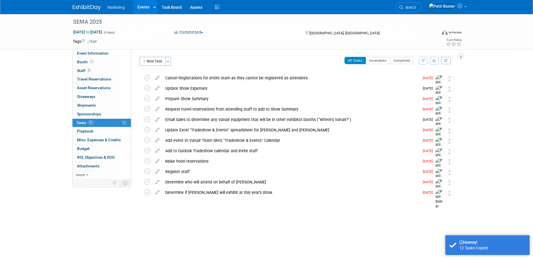
click at [434, 62] on button "button" at bounding box center [434, 61] width 9 height 8
click at [417, 86] on link "By Due Date" at bounding box center [418, 86] width 40 height 8
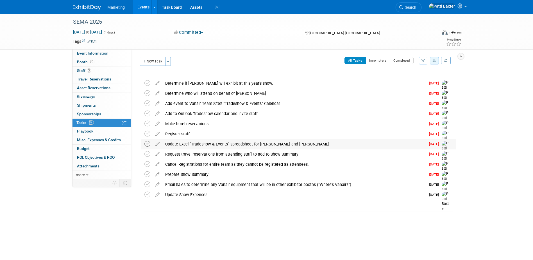
click at [148, 144] on icon at bounding box center [147, 144] width 6 height 6
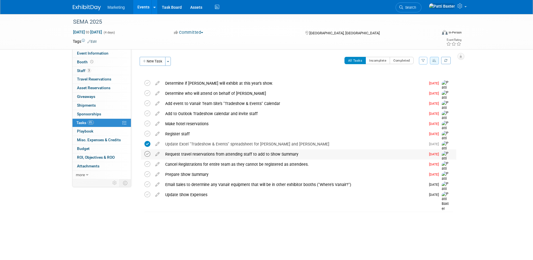
click at [147, 153] on icon at bounding box center [147, 154] width 6 height 6
click at [148, 115] on icon at bounding box center [147, 113] width 6 height 6
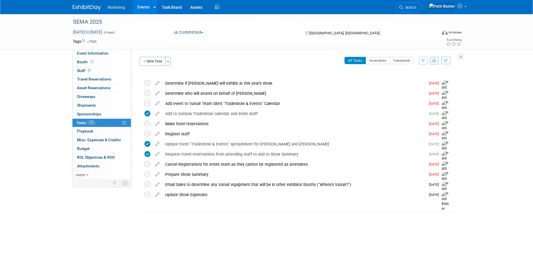
click at [102, 31] on span "[DATE] to [DATE]" at bounding box center [88, 32] width 30 height 5
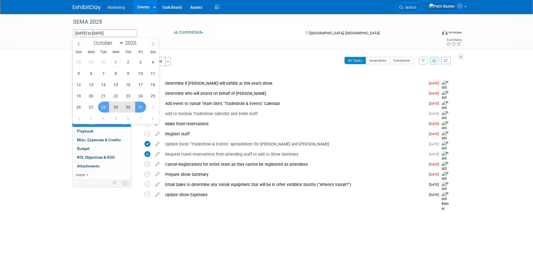
click at [150, 43] on span at bounding box center [153, 44] width 10 height 10
select select "10"
click at [103, 72] on span "4" at bounding box center [103, 73] width 11 height 11
type input "[DATE]"
click at [136, 73] on span "7" at bounding box center [140, 73] width 11 height 11
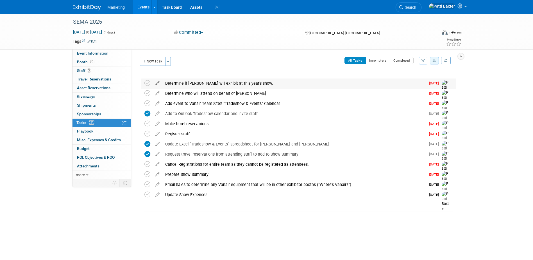
click at [155, 83] on icon at bounding box center [158, 81] width 10 height 7
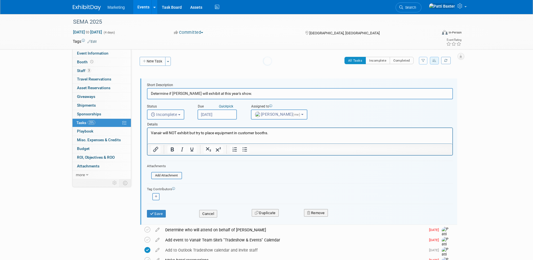
scroll to position [0, 0]
click at [215, 132] on p "Vanair will NOT exhibit but try to place equipment in customer booths." at bounding box center [300, 132] width 298 height 5
click at [191, 132] on p "Vanair will NOT exhibit but try to place equipment in customer booths." at bounding box center [300, 132] width 298 height 5
drag, startPoint x: 196, startPoint y: 132, endPoint x: 281, endPoint y: 129, distance: 84.4
click at [281, 129] on html "Vanair will NOT exhibit but try to place equipment in customer booths." at bounding box center [299, 132] width 305 height 8
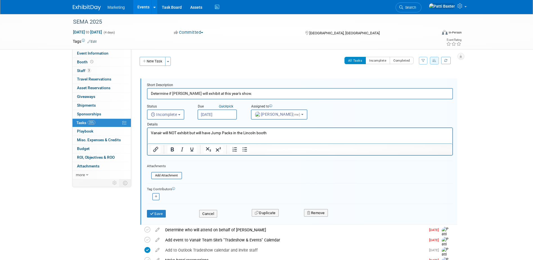
click at [209, 114] on input "[DATE]" at bounding box center [217, 114] width 39 height 10
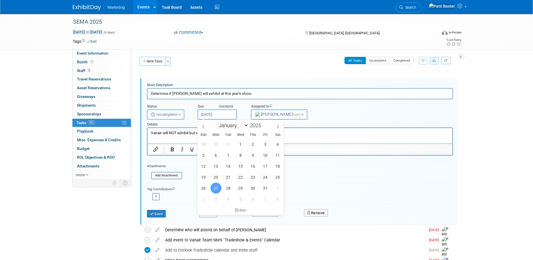
drag, startPoint x: 248, startPoint y: 126, endPoint x: 244, endPoint y: 124, distance: 3.8
click at [248, 126] on select "January February March April May June July August September October November De…" at bounding box center [232, 125] width 32 height 7
select select "5"
click at [216, 122] on select "January February March April May June July August September October November De…" at bounding box center [232, 125] width 32 height 7
click at [251, 145] on span "5" at bounding box center [253, 144] width 11 height 11
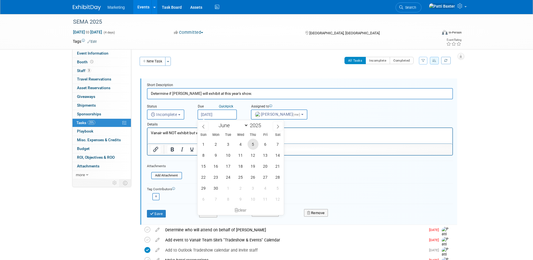
type input "[DATE]"
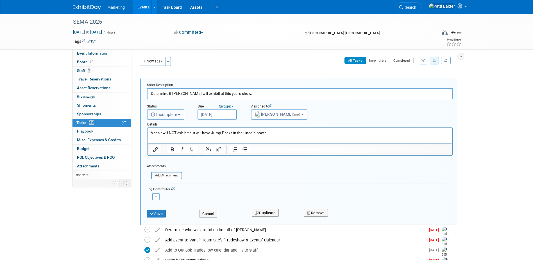
click at [167, 115] on span "Incomplete" at bounding box center [164, 114] width 26 height 4
click at [163, 138] on label "Completed" at bounding box center [165, 138] width 30 height 9
click at [148, 138] on input "Completed" at bounding box center [146, 138] width 4 height 4
select select "3"
click at [157, 214] on button "Save" at bounding box center [156, 214] width 19 height 8
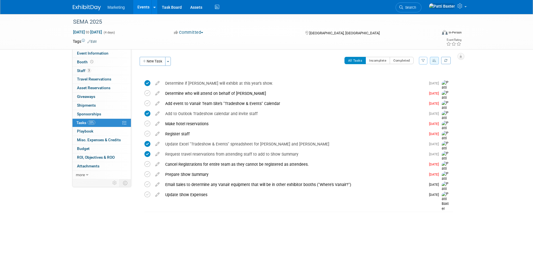
click at [434, 59] on icon "button" at bounding box center [434, 60] width 4 height 3
drag, startPoint x: 414, startPoint y: 86, endPoint x: 410, endPoint y: 85, distance: 4.4
click at [414, 86] on link "By Due Date" at bounding box center [418, 86] width 40 height 8
click at [156, 92] on icon at bounding box center [158, 92] width 10 height 7
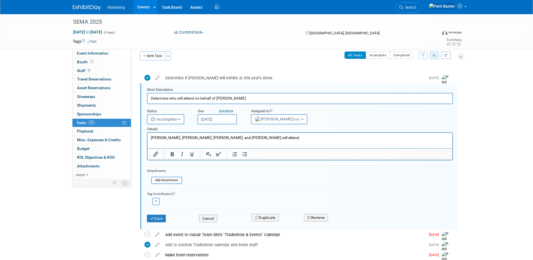
scroll to position [6, 0]
drag, startPoint x: 178, startPoint y: 137, endPoint x: 395, endPoint y: 248, distance: 243.8
click at [241, 134] on p "[PERSON_NAME], [PERSON_NAME], [PERSON_NAME], and [PERSON_NAME] will attend." at bounding box center [300, 136] width 298 height 5
click at [172, 137] on p "[PERSON_NAME], [PERSON_NAME], [PERSON_NAME], and" at bounding box center [300, 136] width 298 height 5
click at [174, 136] on p "[PERSON_NAME], [PERSON_NAME], [PERSON_NAME], and" at bounding box center [300, 136] width 298 height 5
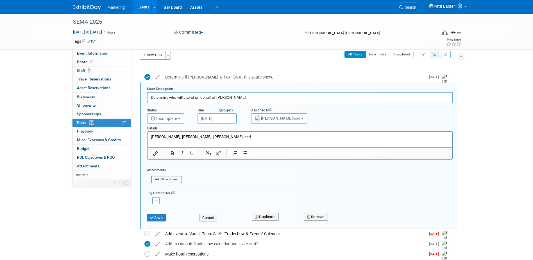
click at [213, 135] on p "[PERSON_NAME], [PERSON_NAME], [PERSON_NAME], and" at bounding box center [300, 136] width 298 height 5
click at [164, 137] on p "[PERSON_NAME], [PERSON_NAME], [PERSON_NAME], and [PERSON_NAME] will attend" at bounding box center [300, 136] width 298 height 5
drag, startPoint x: 167, startPoint y: 137, endPoint x: 180, endPoint y: 132, distance: 14.4
click at [167, 137] on p "Per the panning meeting, [PERSON_NAME], [PERSON_NAME], and [PERSON_NAME] will a…" at bounding box center [300, 136] width 298 height 5
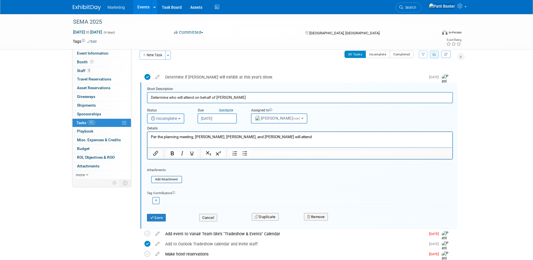
click at [172, 118] on span "Incomplete" at bounding box center [164, 118] width 26 height 4
click at [166, 142] on label "Completed" at bounding box center [165, 142] width 30 height 9
click at [148, 142] on input "Completed" at bounding box center [146, 142] width 4 height 4
select select "3"
click at [279, 135] on p "Per the planning meeting, [PERSON_NAME], [PERSON_NAME], and [PERSON_NAME] will …" at bounding box center [300, 136] width 298 height 5
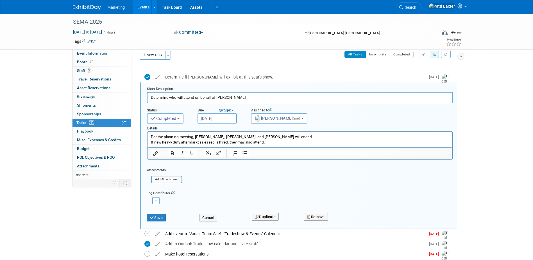
click at [161, 218] on button "Save" at bounding box center [156, 218] width 19 height 8
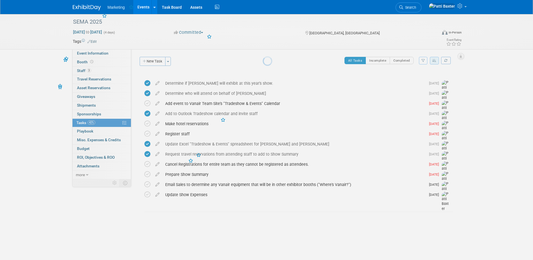
scroll to position [0, 0]
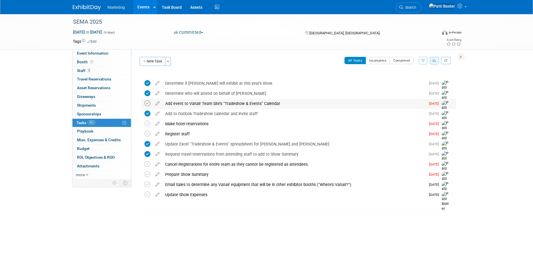
click at [148, 101] on icon at bounding box center [147, 103] width 6 height 6
click at [156, 61] on button "New Task" at bounding box center [153, 61] width 26 height 9
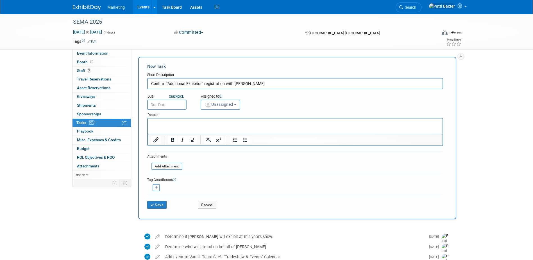
click at [201, 83] on input "Confirm "Additional Exhibitor" registration with [PERSON_NAME]" at bounding box center [295, 83] width 296 height 11
click at [233, 85] on input "Confirm "Additional Exhibitor LISTING" registration with [PERSON_NAME]" at bounding box center [295, 83] width 296 height 11
click at [237, 84] on input "Confirm "Additional Exhibitor LISTING" with [PERSON_NAME]" at bounding box center [295, 83] width 296 height 11
type input "Confirm "Additional Exhibitor LISTING" with SEMA"
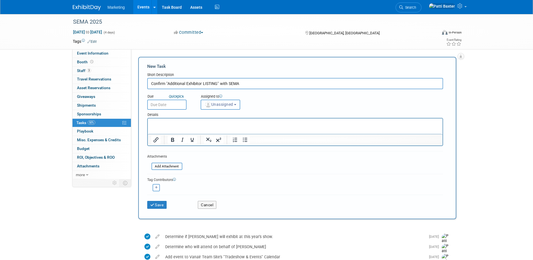
click at [227, 104] on span "Unassigned" at bounding box center [219, 104] width 29 height 4
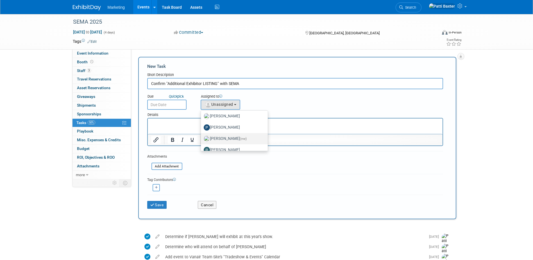
click at [243, 137] on label "[PERSON_NAME] (me)" at bounding box center [233, 138] width 59 height 9
click at [202, 137] on input "[PERSON_NAME] (me)" at bounding box center [200, 138] width 4 height 4
select select "6f109a00-a34b-4dd3-8e45-969d18b3def7"
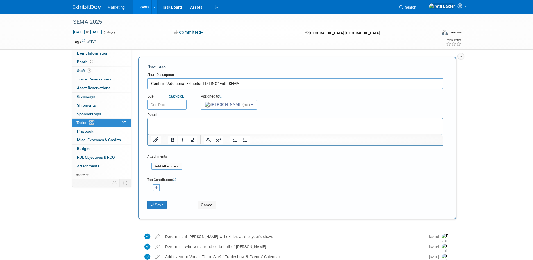
click at [170, 104] on input "text" at bounding box center [166, 104] width 39 height 10
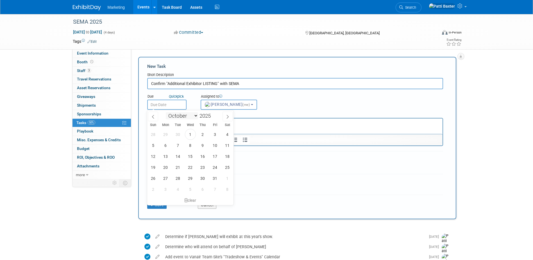
click at [194, 115] on select "January February March April May June July August September October November De…" at bounding box center [182, 115] width 32 height 7
select select "6"
click at [166, 112] on select "January February March April May June July August September October November De…" at bounding box center [182, 115] width 32 height 7
click at [203, 145] on span "10" at bounding box center [202, 145] width 11 height 11
type input "[DATE]"
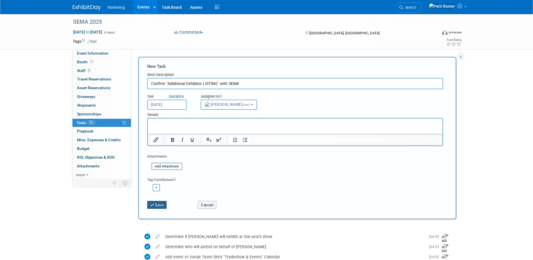
click at [159, 203] on button "Save" at bounding box center [157, 205] width 20 height 8
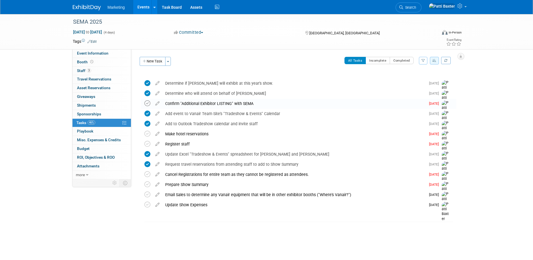
click at [148, 103] on icon at bounding box center [147, 103] width 6 height 6
click at [434, 60] on icon "button" at bounding box center [434, 60] width 4 height 3
click at [417, 85] on link "By Due Date" at bounding box center [418, 86] width 40 height 8
